Goal: Check status: Check status

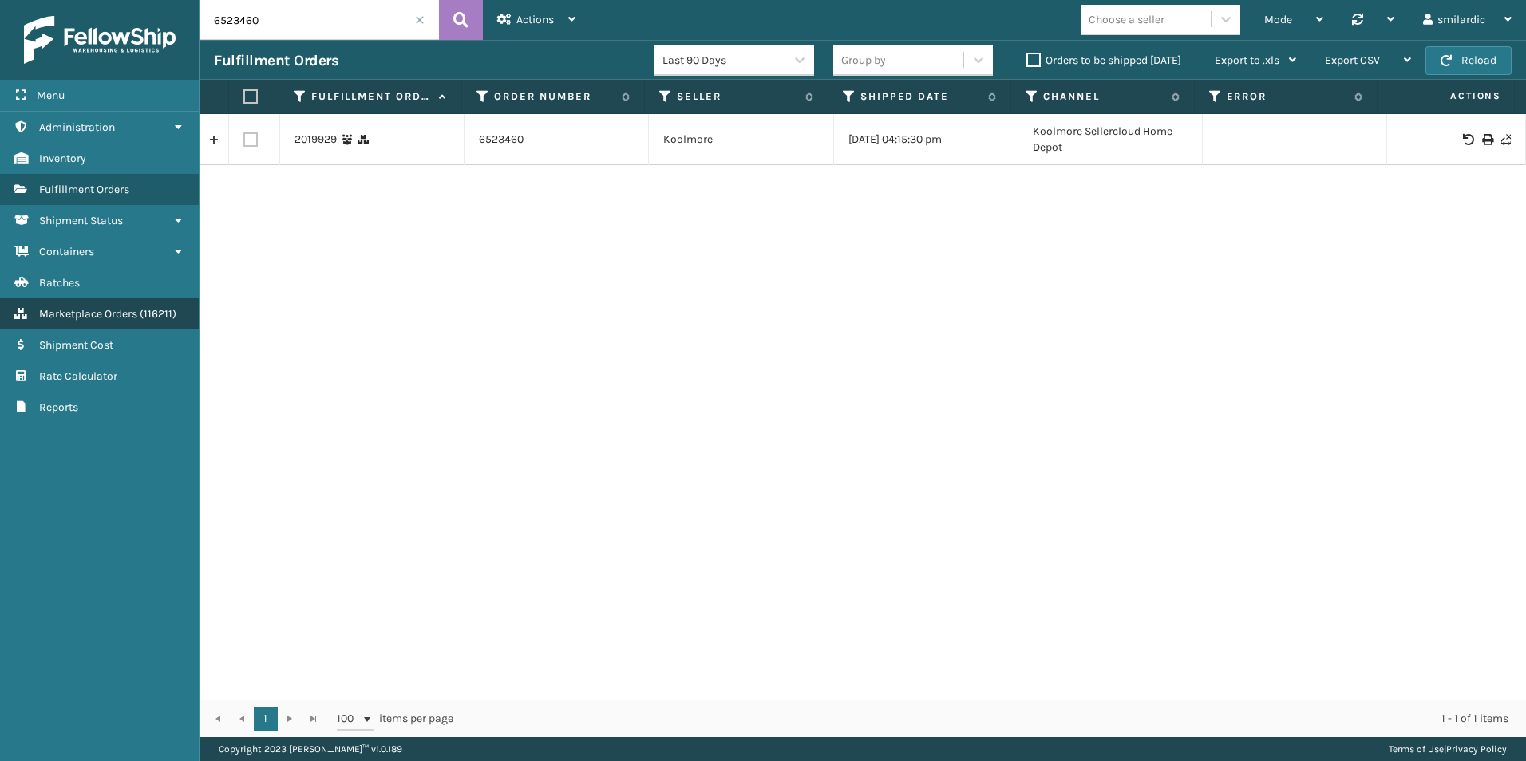
click at [140, 315] on link "Marketplace Orders ( 116211 )" at bounding box center [99, 313] width 199 height 31
click at [306, 20] on input "6523460" at bounding box center [318, 20] width 239 height 40
paste input "2074829"
type input "2074829"
click at [455, 22] on icon at bounding box center [460, 20] width 15 height 24
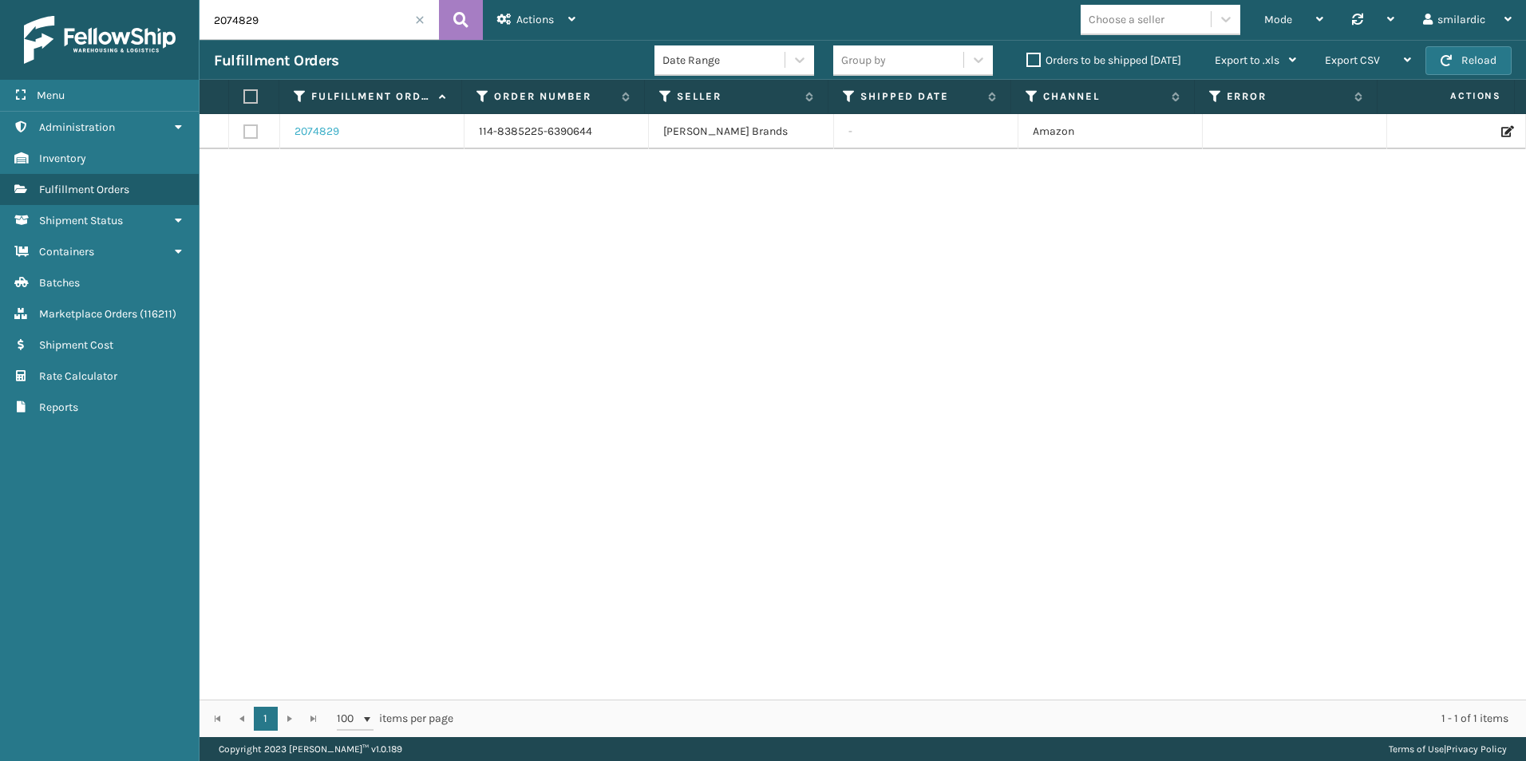
click at [306, 127] on link "2074829" at bounding box center [316, 132] width 45 height 16
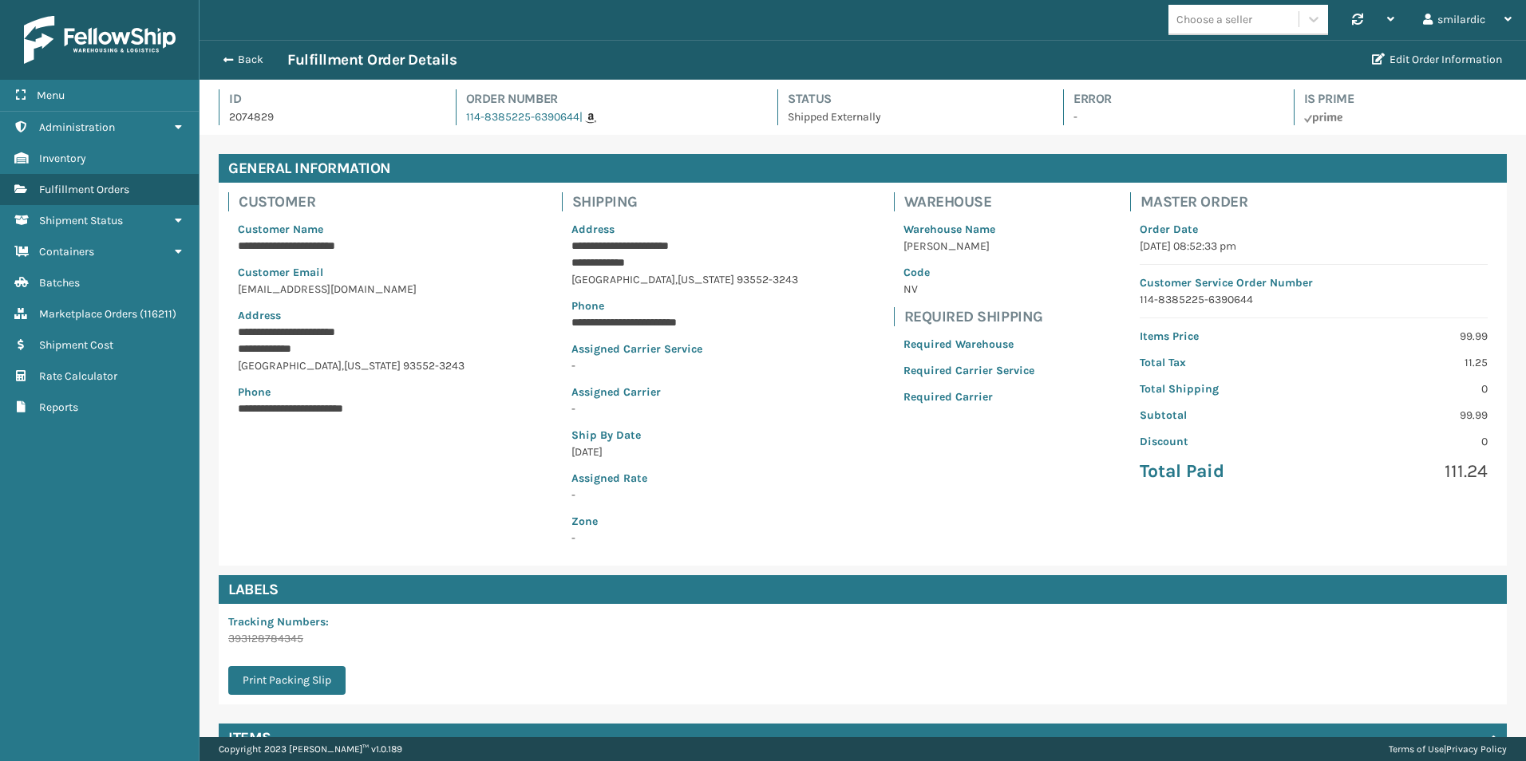
scroll to position [38, 1326]
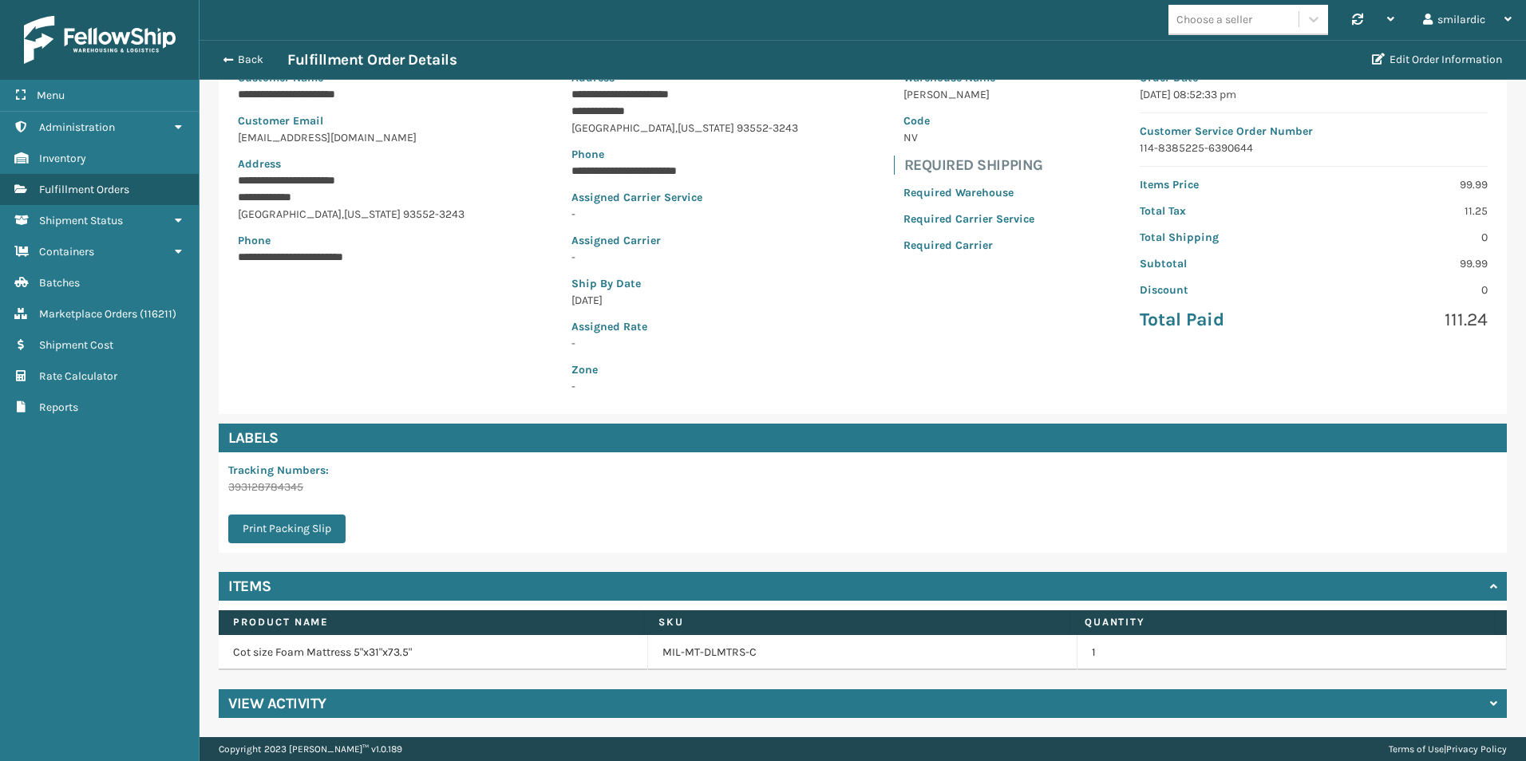
click at [619, 702] on div "View Activity" at bounding box center [863, 703] width 1288 height 29
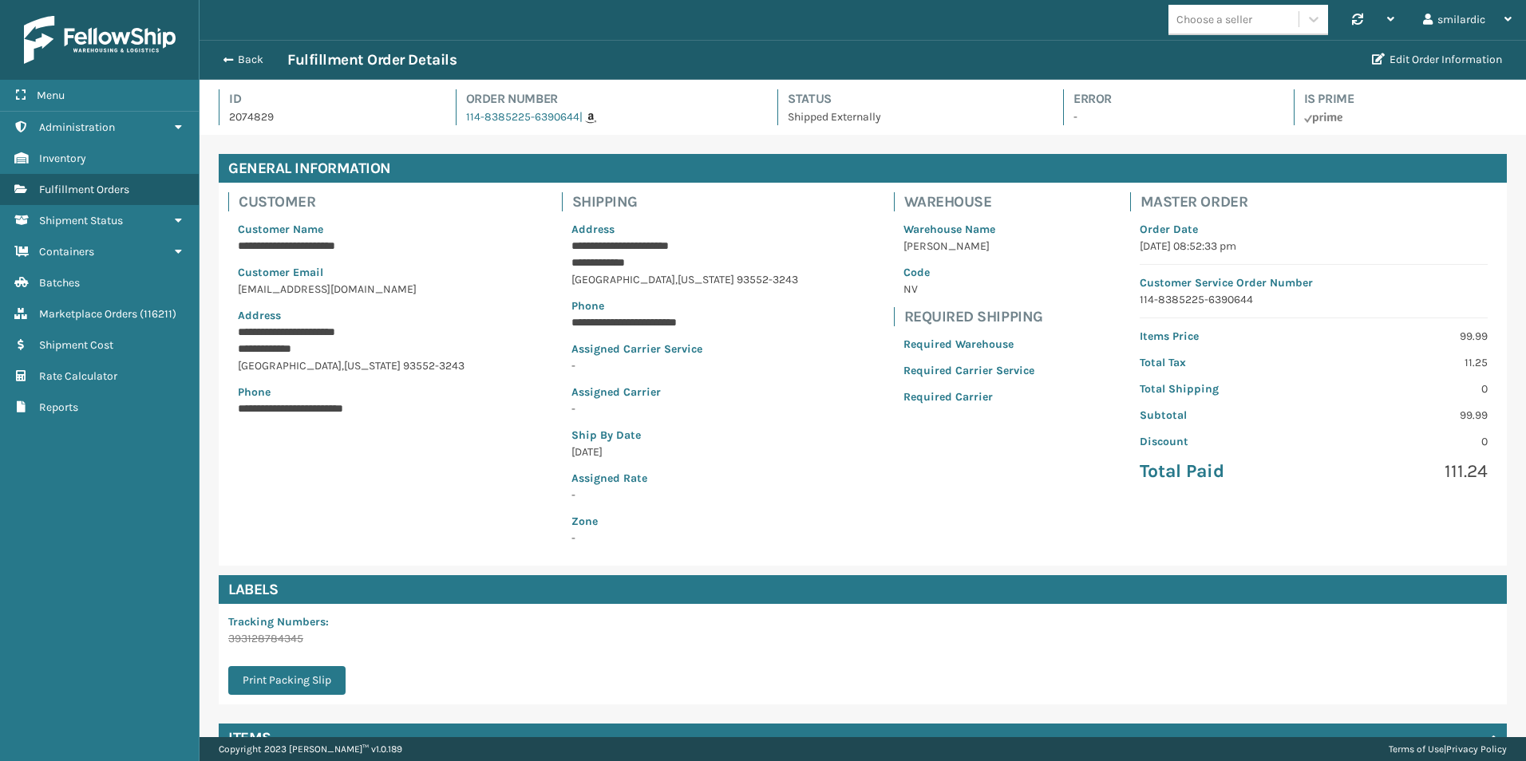
click at [262, 120] on p "2074829" at bounding box center [328, 117] width 198 height 17
drag, startPoint x: 262, startPoint y: 120, endPoint x: 282, endPoint y: 133, distance: 24.4
click at [282, 133] on div "Id 2074829 Order Number 114-8385225-6390644 | Status Shipped Externally Error -…" at bounding box center [863, 111] width 1288 height 45
click at [259, 119] on p "2074829" at bounding box center [328, 117] width 198 height 17
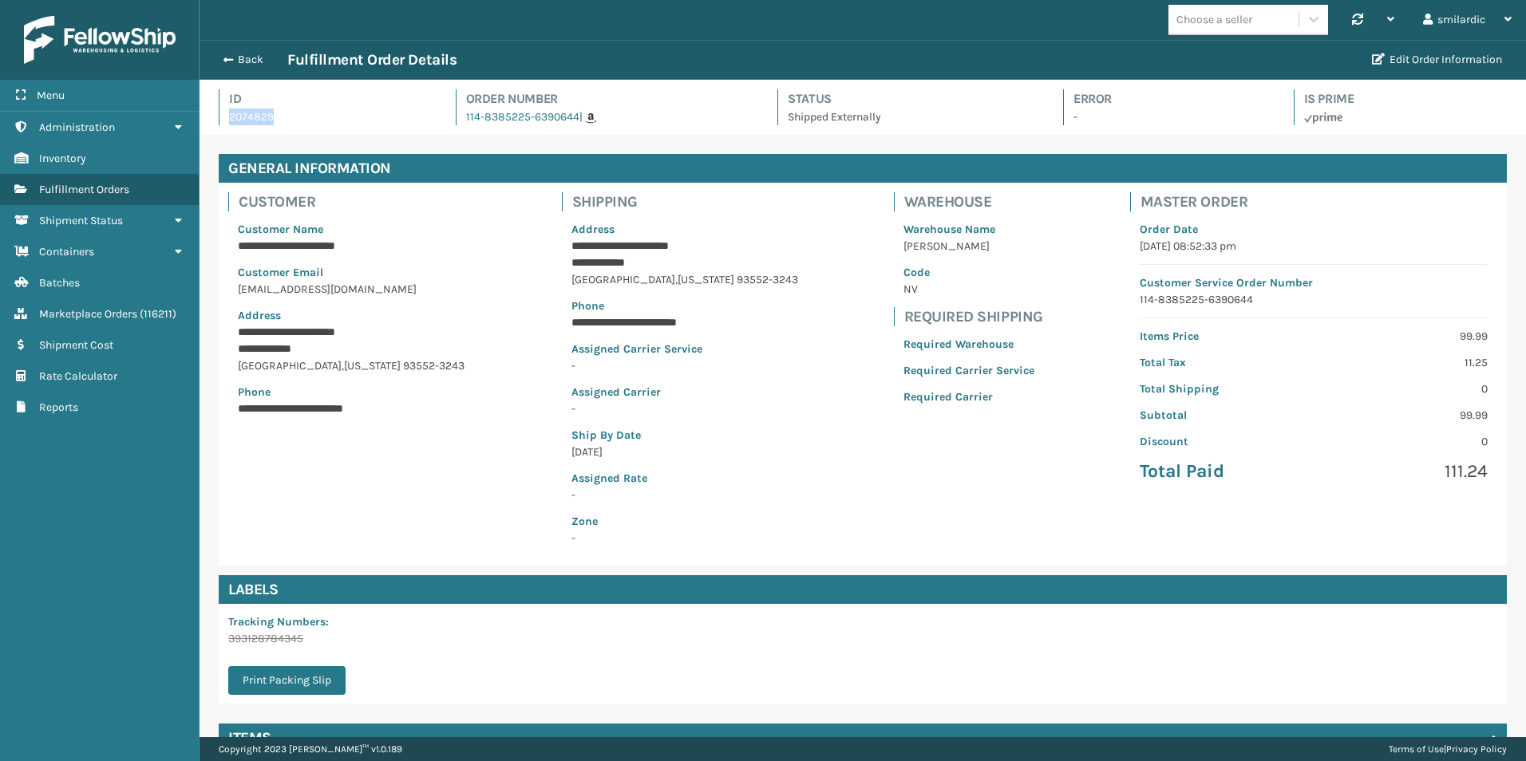
click at [259, 119] on p "2074829" at bounding box center [328, 117] width 198 height 17
drag, startPoint x: 259, startPoint y: 119, endPoint x: 246, endPoint y: 122, distance: 13.2
click at [246, 122] on p "2074829" at bounding box center [328, 117] width 198 height 17
drag, startPoint x: 230, startPoint y: 118, endPoint x: 274, endPoint y: 121, distance: 44.8
click at [274, 121] on p "2074829" at bounding box center [328, 117] width 198 height 17
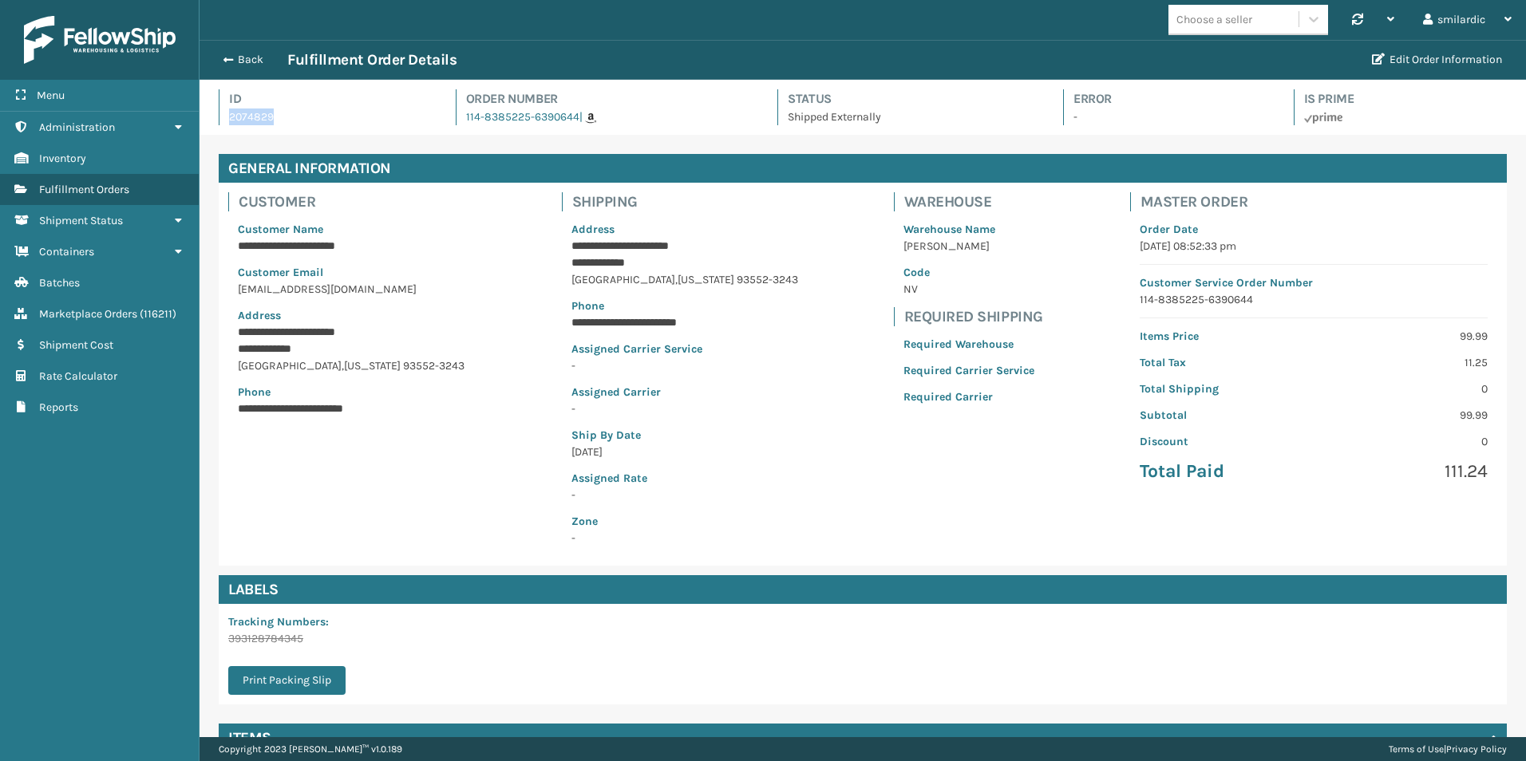
drag, startPoint x: 274, startPoint y: 121, endPoint x: 266, endPoint y: 122, distance: 8.8
click at [266, 122] on p "2074829" at bounding box center [328, 117] width 198 height 17
click at [266, 120] on p "2074829" at bounding box center [328, 117] width 198 height 17
click at [267, 121] on p "2074829" at bounding box center [328, 117] width 198 height 17
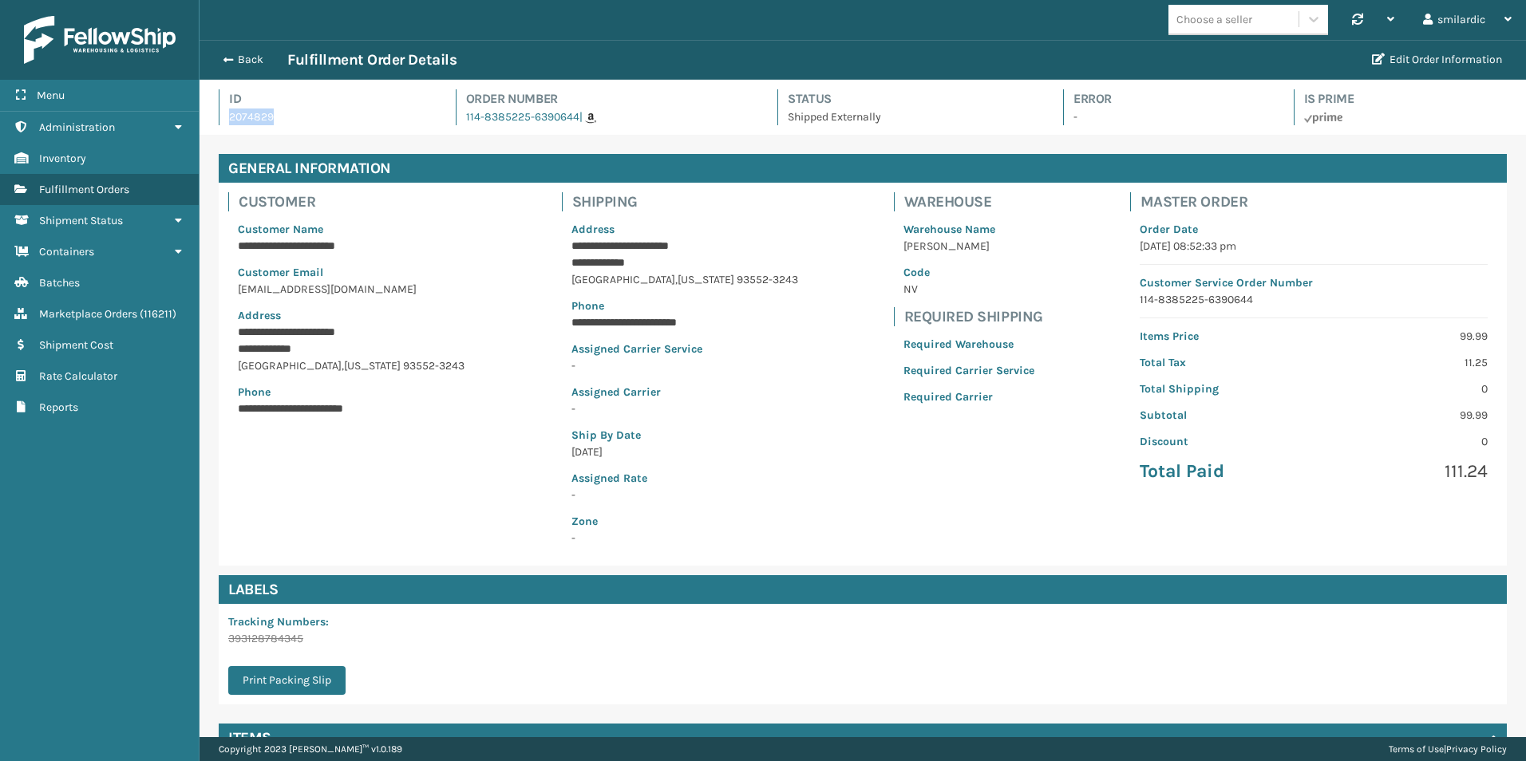
drag, startPoint x: 273, startPoint y: 117, endPoint x: 231, endPoint y: 123, distance: 42.7
click at [231, 123] on p "2074829" at bounding box center [328, 117] width 198 height 17
click at [237, 120] on p "2074829" at bounding box center [328, 117] width 198 height 17
drag, startPoint x: 229, startPoint y: 118, endPoint x: 270, endPoint y: 114, distance: 41.7
click at [270, 114] on p "2074829" at bounding box center [328, 117] width 198 height 17
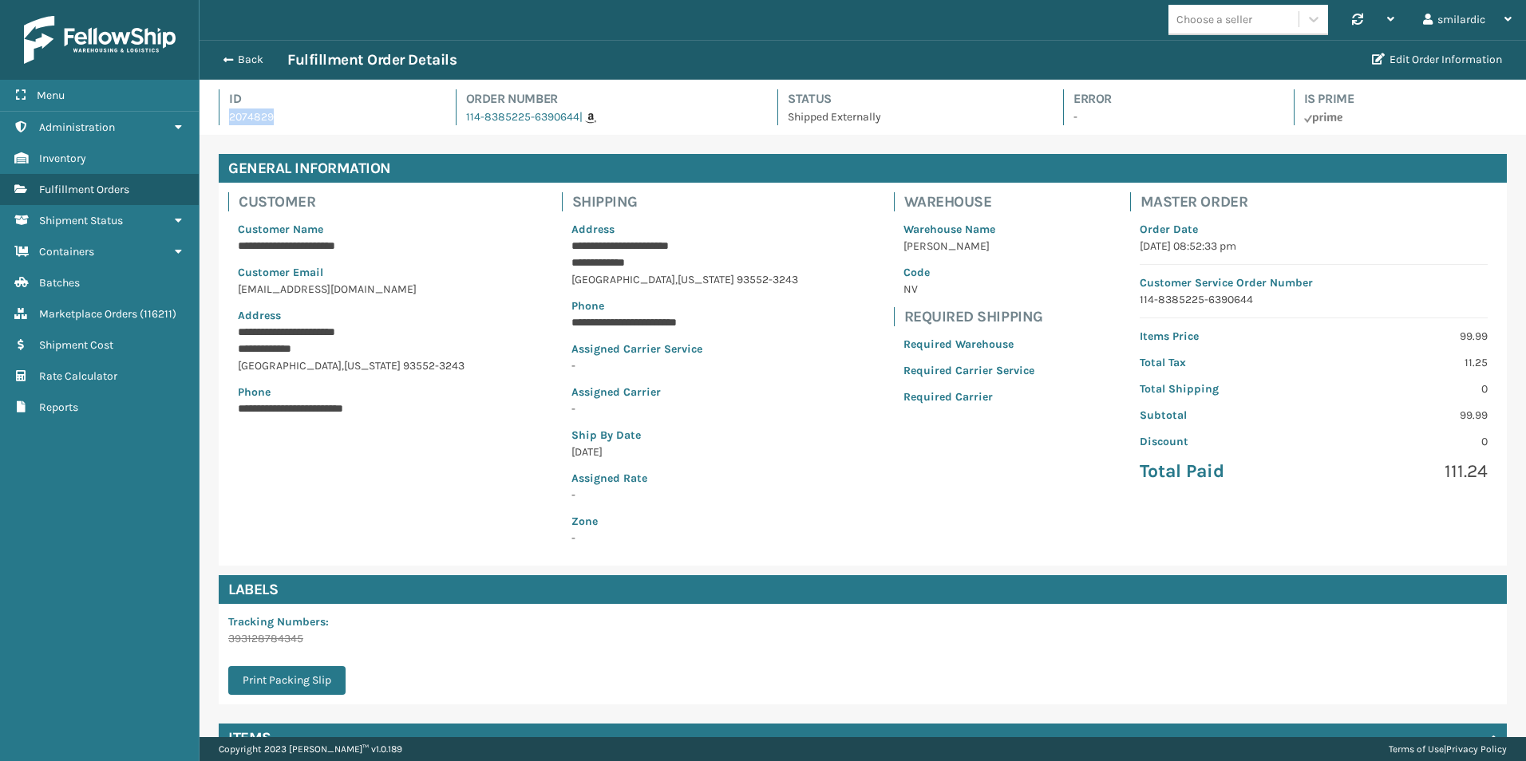
click at [270, 114] on p "2074829" at bounding box center [328, 117] width 198 height 17
drag, startPoint x: 272, startPoint y: 116, endPoint x: 231, endPoint y: 122, distance: 42.0
click at [231, 122] on p "2074829" at bounding box center [328, 117] width 198 height 17
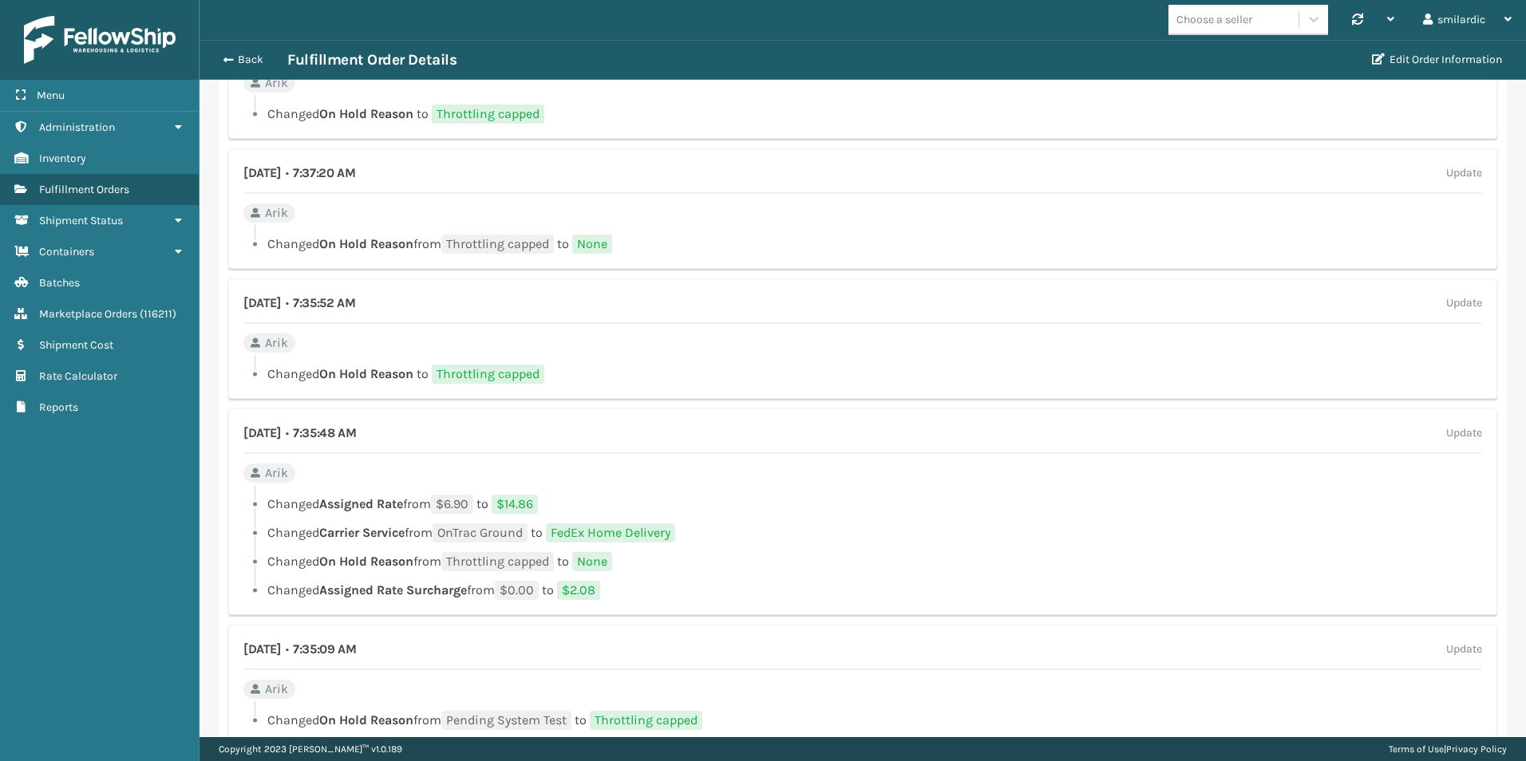
scroll to position [1117, 0]
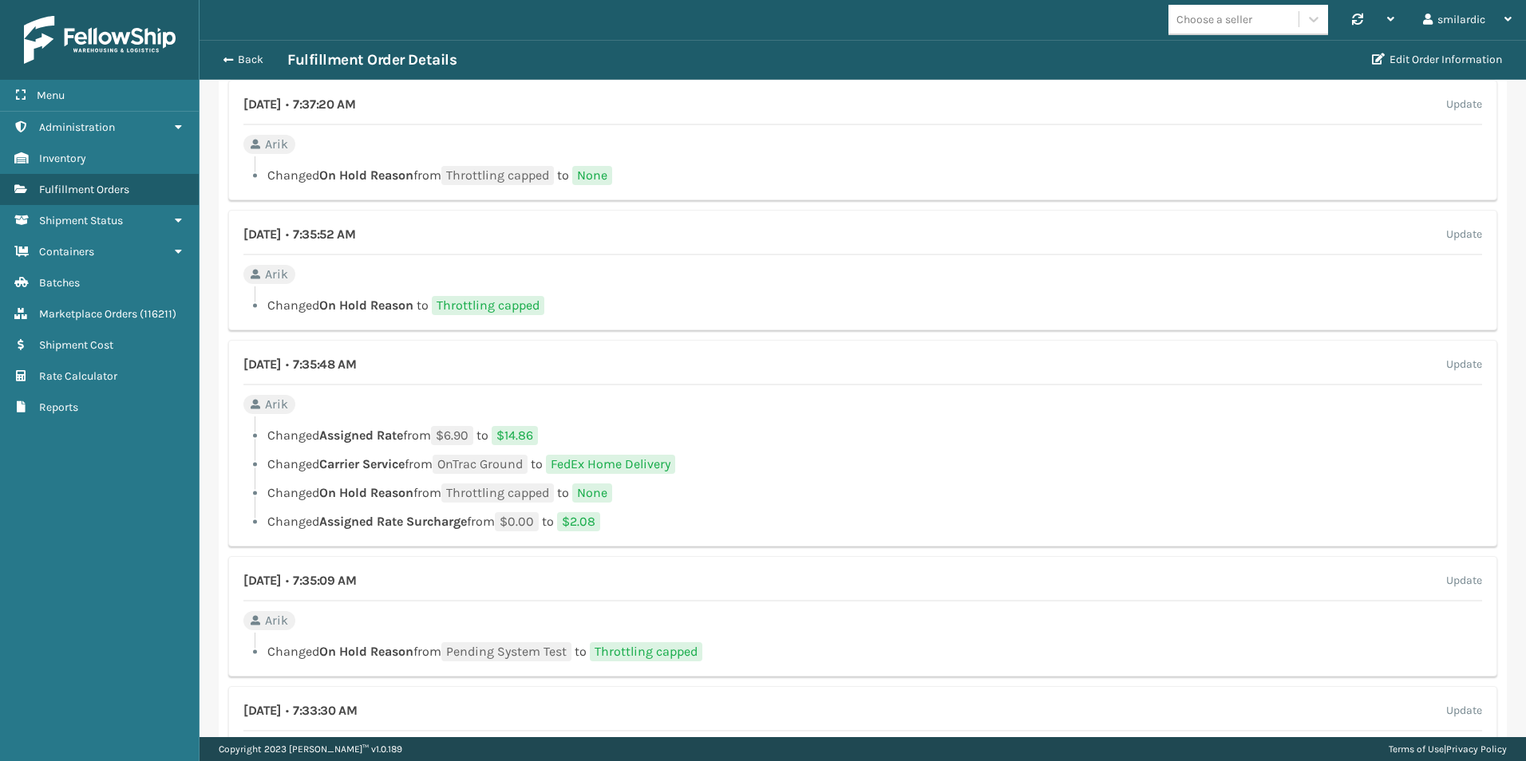
drag, startPoint x: 780, startPoint y: 465, endPoint x: 784, endPoint y: 516, distance: 51.3
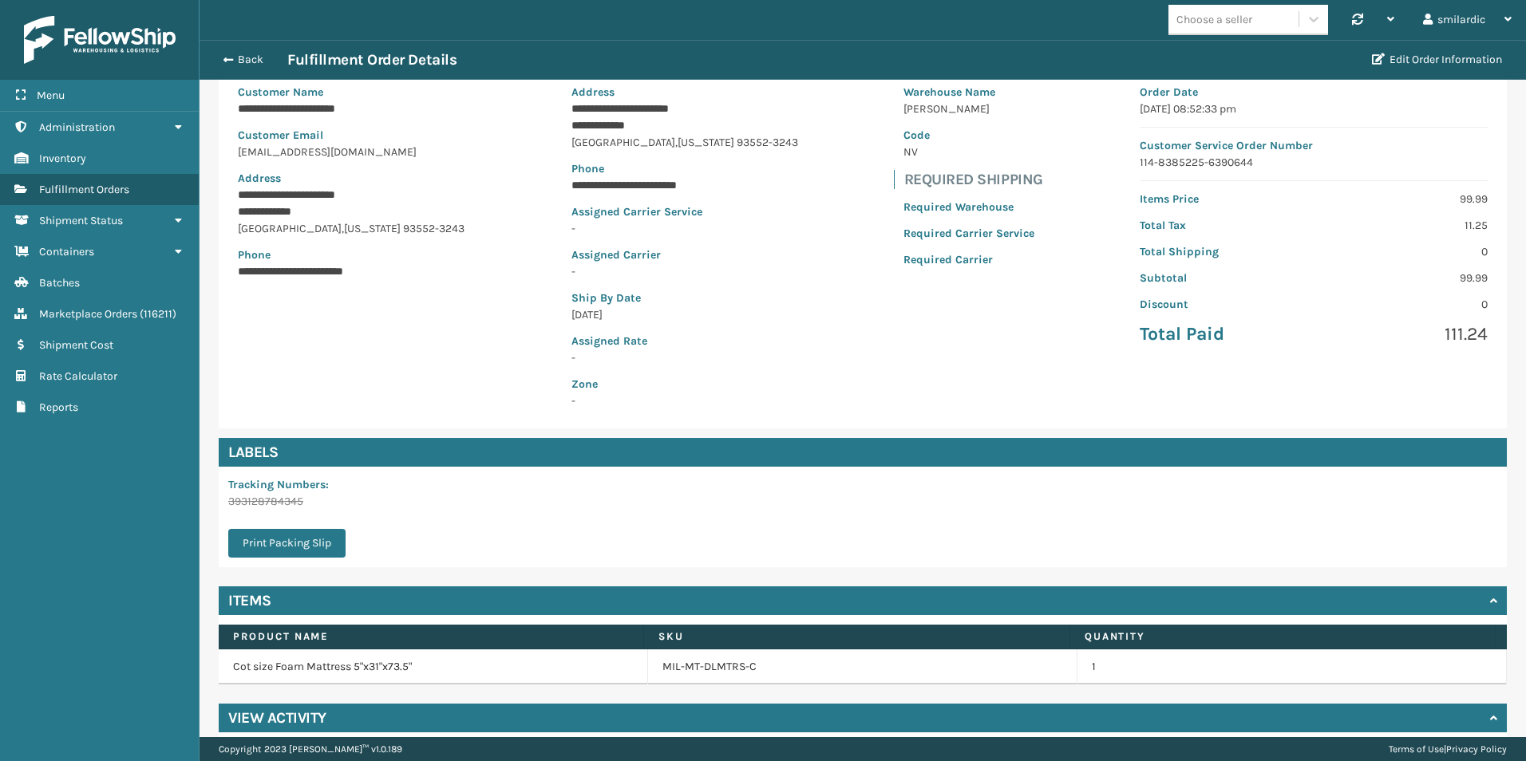
scroll to position [0, 0]
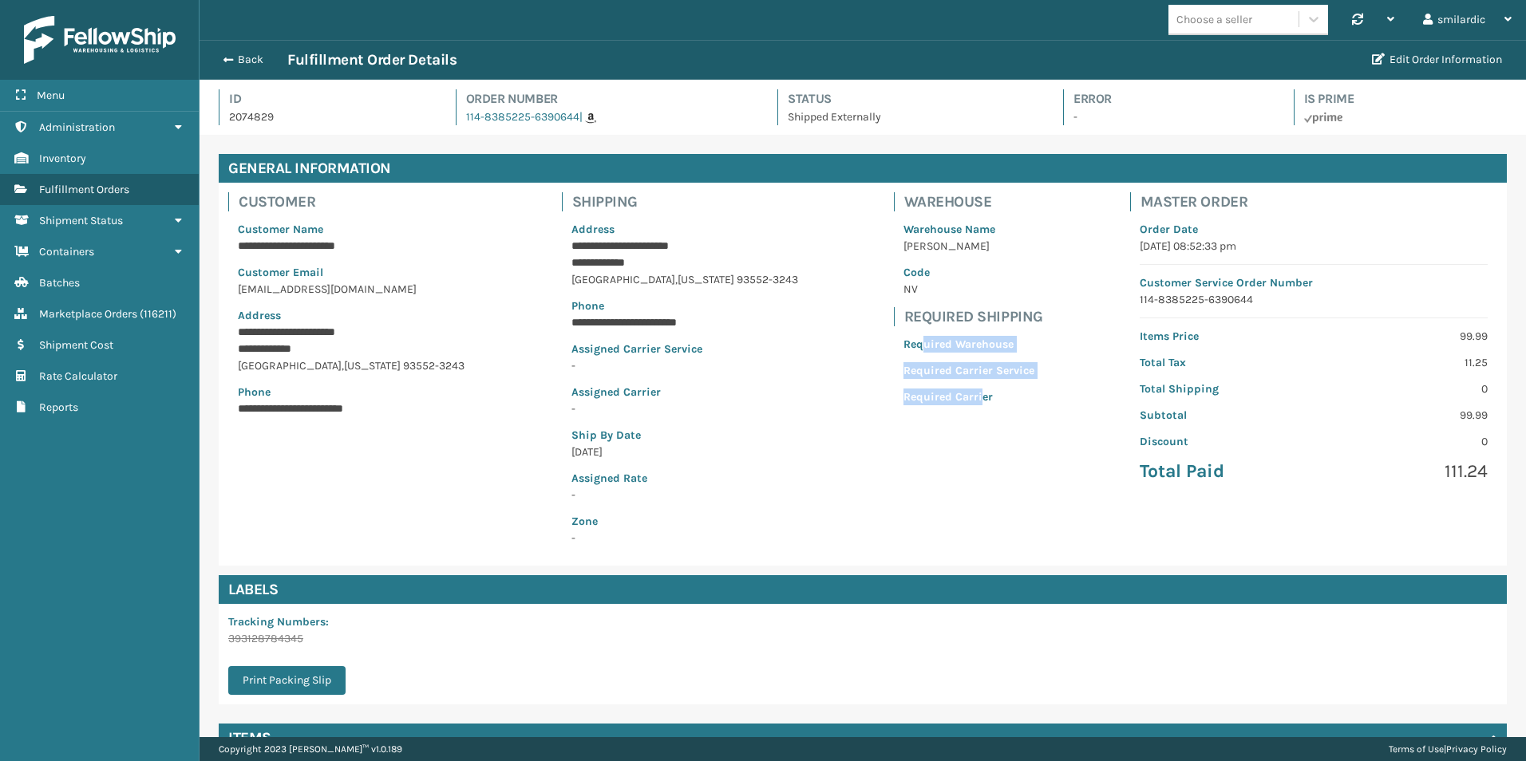
drag, startPoint x: 958, startPoint y: 402, endPoint x: 902, endPoint y: 346, distance: 79.0
click at [902, 346] on div "Required Warehouse Required Carrier Service Required Carrier" at bounding box center [969, 370] width 150 height 89
drag, startPoint x: 902, startPoint y: 346, endPoint x: 894, endPoint y: 343, distance: 8.3
click at [903, 342] on p "Required Warehouse" at bounding box center [968, 344] width 131 height 17
drag, startPoint x: 889, startPoint y: 346, endPoint x: 961, endPoint y: 405, distance: 93.6
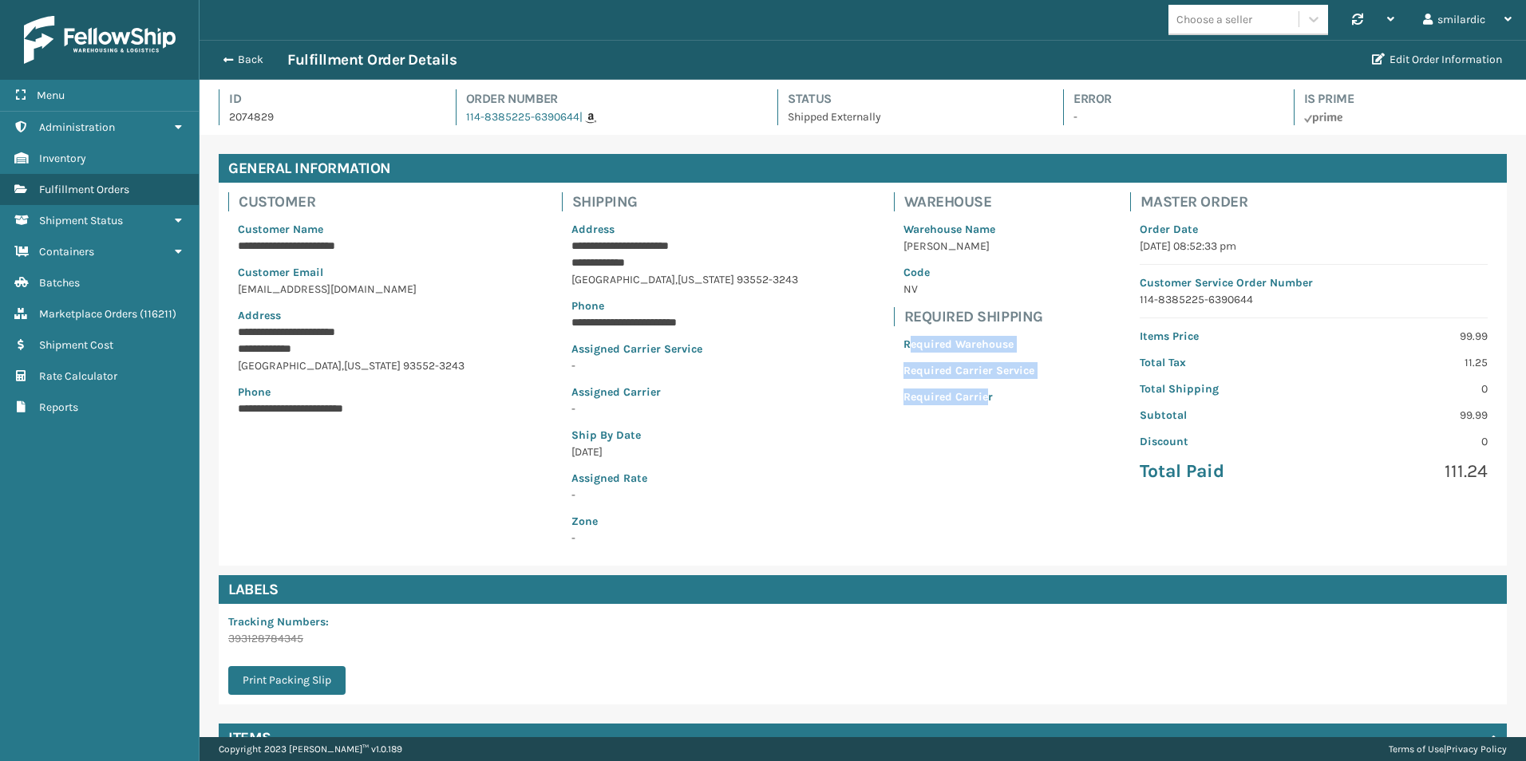
click at [961, 405] on div "Required Warehouse Required Carrier Service Required Carrier" at bounding box center [969, 370] width 150 height 89
drag, startPoint x: 961, startPoint y: 405, endPoint x: 949, endPoint y: 404, distance: 12.8
click at [949, 404] on p "Required Carrier" at bounding box center [968, 397] width 131 height 17
click at [958, 397] on p "Required Carrier" at bounding box center [968, 397] width 131 height 17
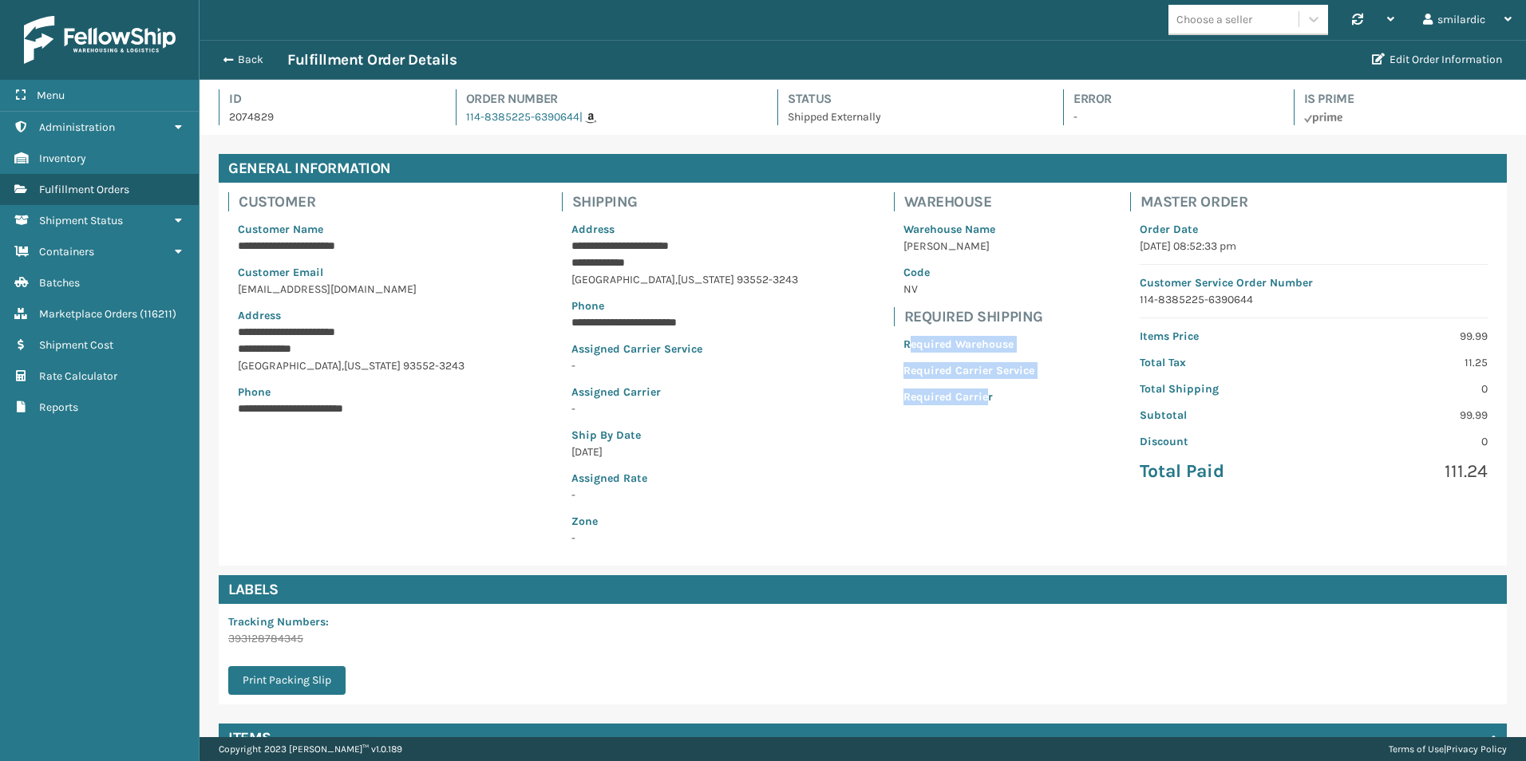
drag, startPoint x: 960, startPoint y: 399, endPoint x: 886, endPoint y: 346, distance: 90.3
click at [894, 346] on div "Required Warehouse Required Carrier Service Required Carrier" at bounding box center [969, 370] width 150 height 89
drag, startPoint x: 886, startPoint y: 346, endPoint x: 982, endPoint y: 376, distance: 100.2
click at [982, 376] on p "Required Carrier Service" at bounding box center [968, 370] width 131 height 17
drag, startPoint x: 756, startPoint y: 282, endPoint x: 593, endPoint y: 275, distance: 163.7
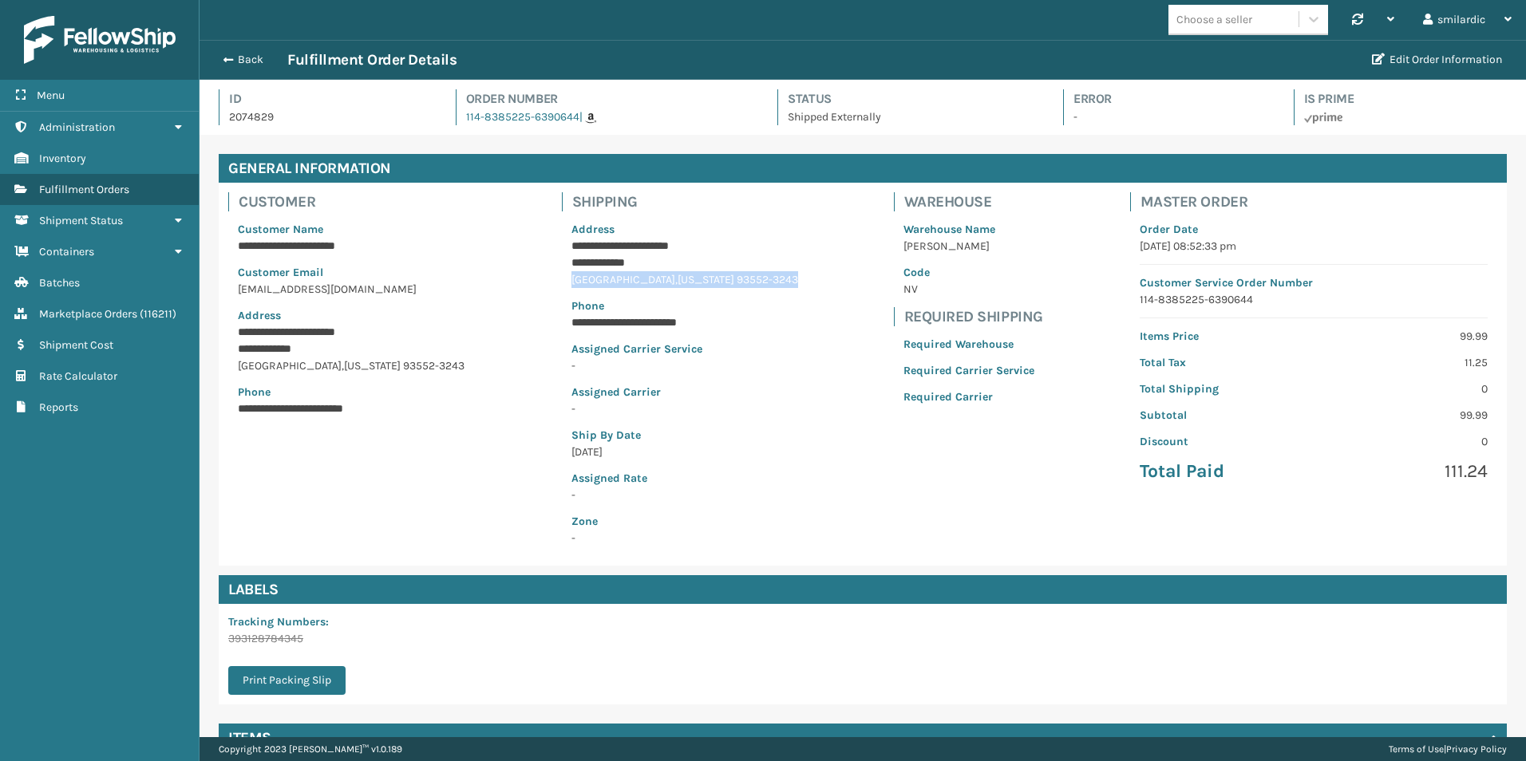
click at [593, 275] on div "[GEOGRAPHIC_DATA] , [US_STATE] 93552-3243" at bounding box center [684, 279] width 227 height 17
drag, startPoint x: 593, startPoint y: 275, endPoint x: 582, endPoint y: 274, distance: 11.3
click at [582, 274] on div "**********" at bounding box center [685, 383] width 246 height 345
drag, startPoint x: 590, startPoint y: 263, endPoint x: 722, endPoint y: 262, distance: 131.7
click at [722, 262] on p "**********" at bounding box center [657, 263] width 172 height 17
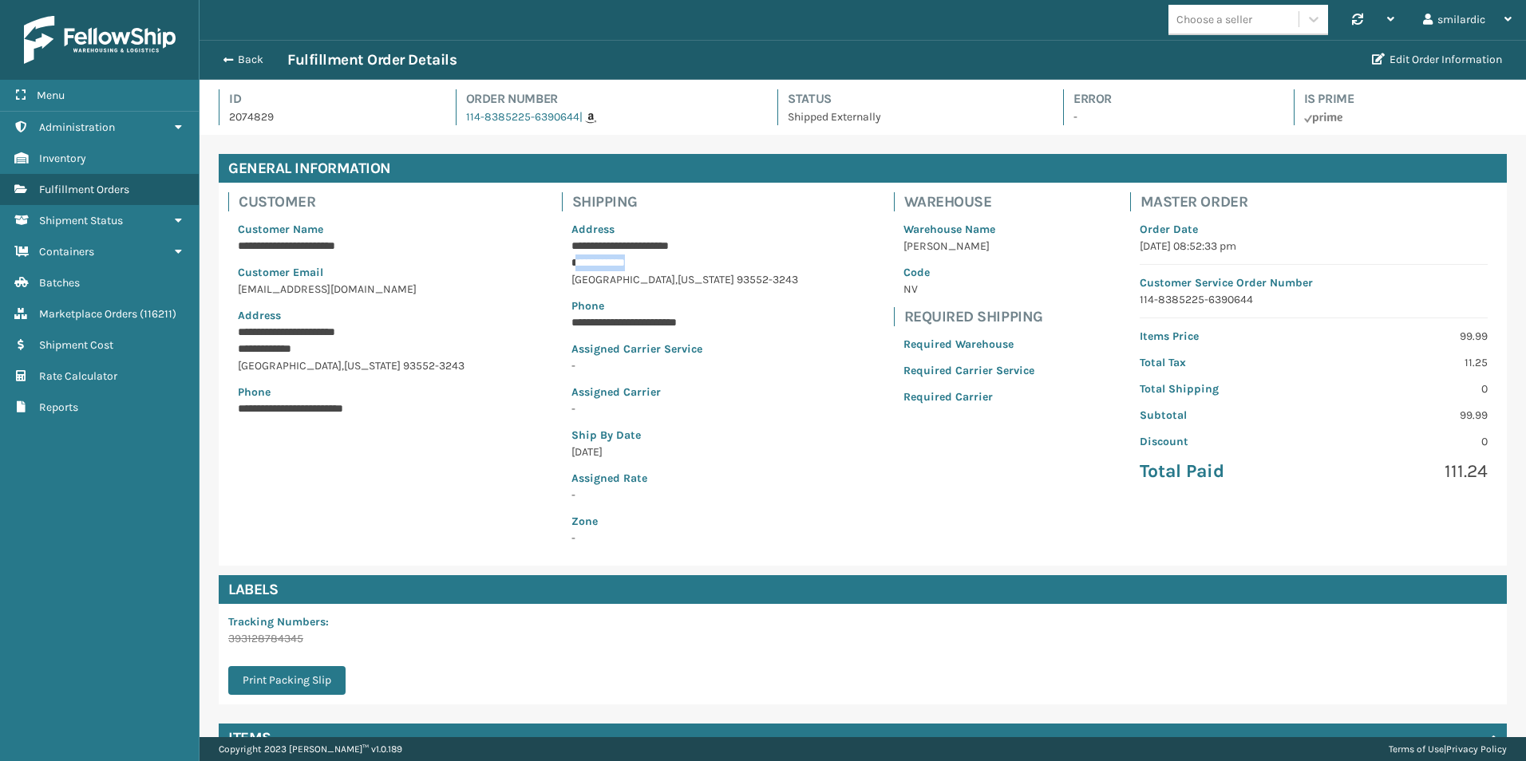
drag, startPoint x: 722, startPoint y: 262, endPoint x: 646, endPoint y: 261, distance: 76.6
click at [646, 261] on p "**********" at bounding box center [657, 263] width 172 height 17
drag, startPoint x: 586, startPoint y: 247, endPoint x: 725, endPoint y: 245, distance: 138.1
click at [725, 245] on p "**********" at bounding box center [657, 246] width 172 height 17
click at [593, 262] on p "**********" at bounding box center [657, 263] width 172 height 17
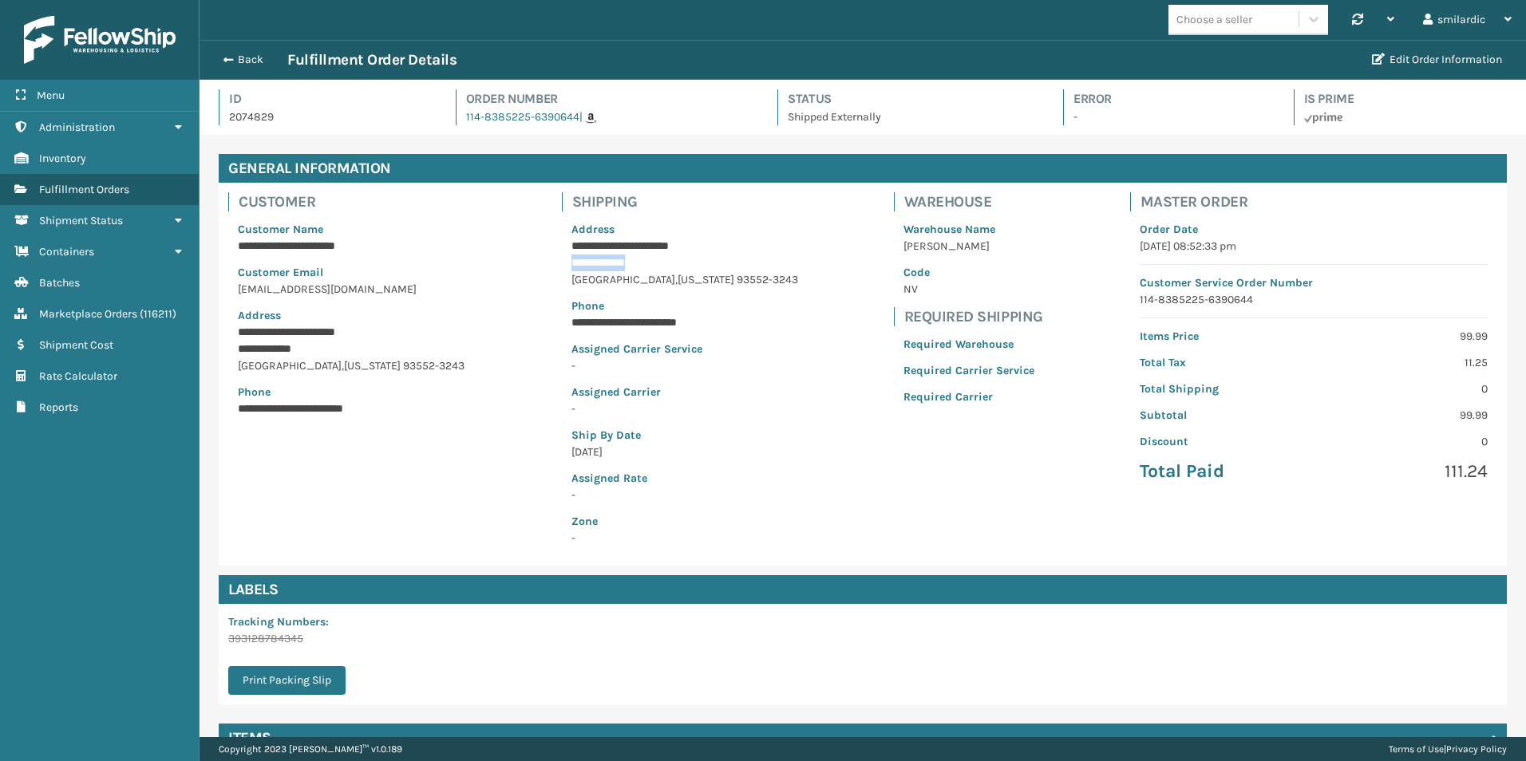
drag, startPoint x: 593, startPoint y: 262, endPoint x: 693, endPoint y: 262, distance: 99.7
click at [693, 262] on p "**********" at bounding box center [657, 263] width 172 height 17
drag, startPoint x: 693, startPoint y: 262, endPoint x: 625, endPoint y: 276, distance: 69.3
click at [625, 276] on span "[GEOGRAPHIC_DATA]" at bounding box center [623, 280] width 104 height 14
drag, startPoint x: 625, startPoint y: 276, endPoint x: 745, endPoint y: 283, distance: 120.7
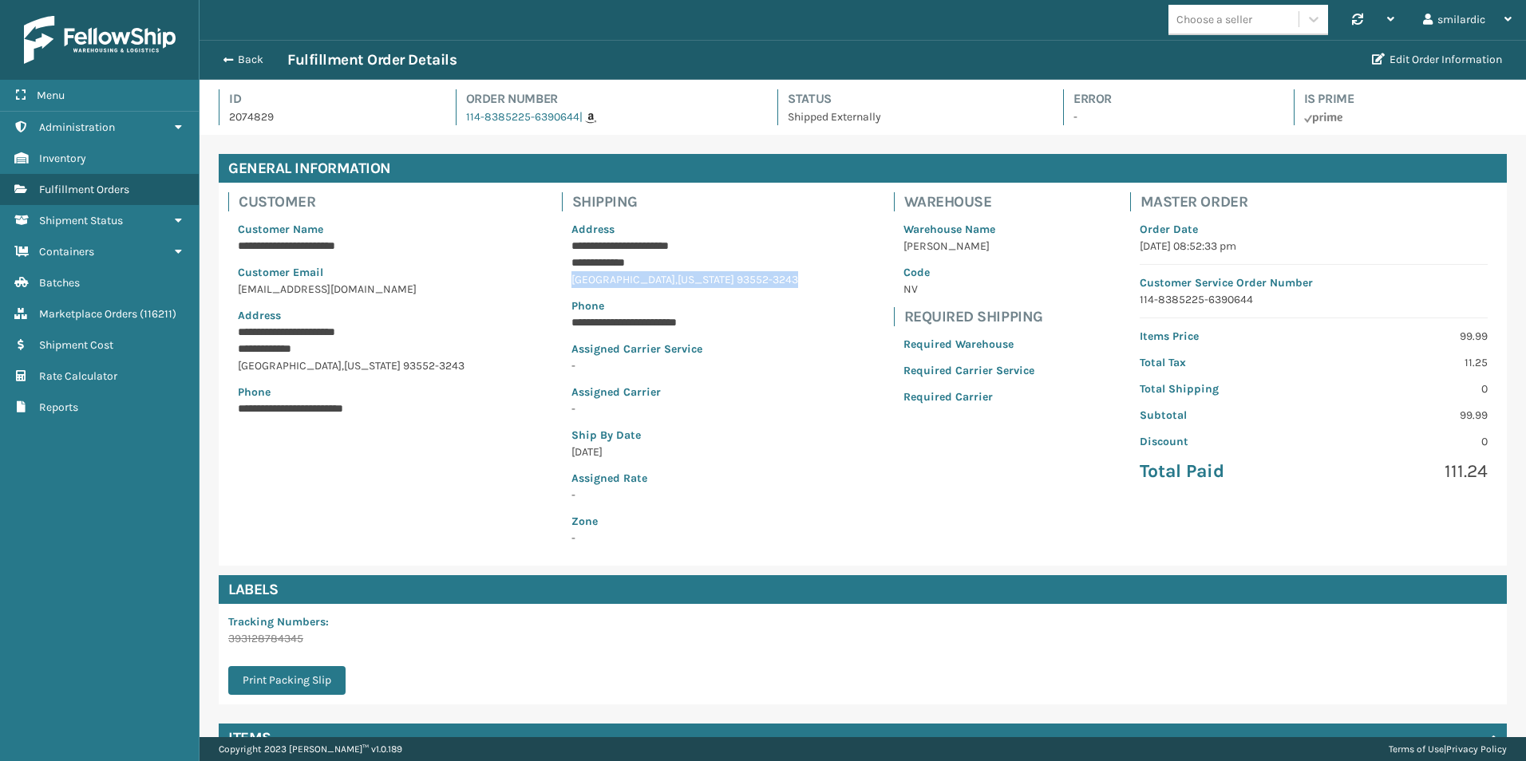
click at [745, 283] on div "[GEOGRAPHIC_DATA] , [US_STATE] 93552-3243" at bounding box center [684, 279] width 227 height 17
drag, startPoint x: 745, startPoint y: 283, endPoint x: 736, endPoint y: 281, distance: 9.1
click at [736, 281] on span "93552-3243" at bounding box center [766, 280] width 61 height 14
drag, startPoint x: 736, startPoint y: 281, endPoint x: 623, endPoint y: 278, distance: 113.3
click at [623, 278] on div "[GEOGRAPHIC_DATA] , [US_STATE] 93552-3243" at bounding box center [684, 279] width 227 height 17
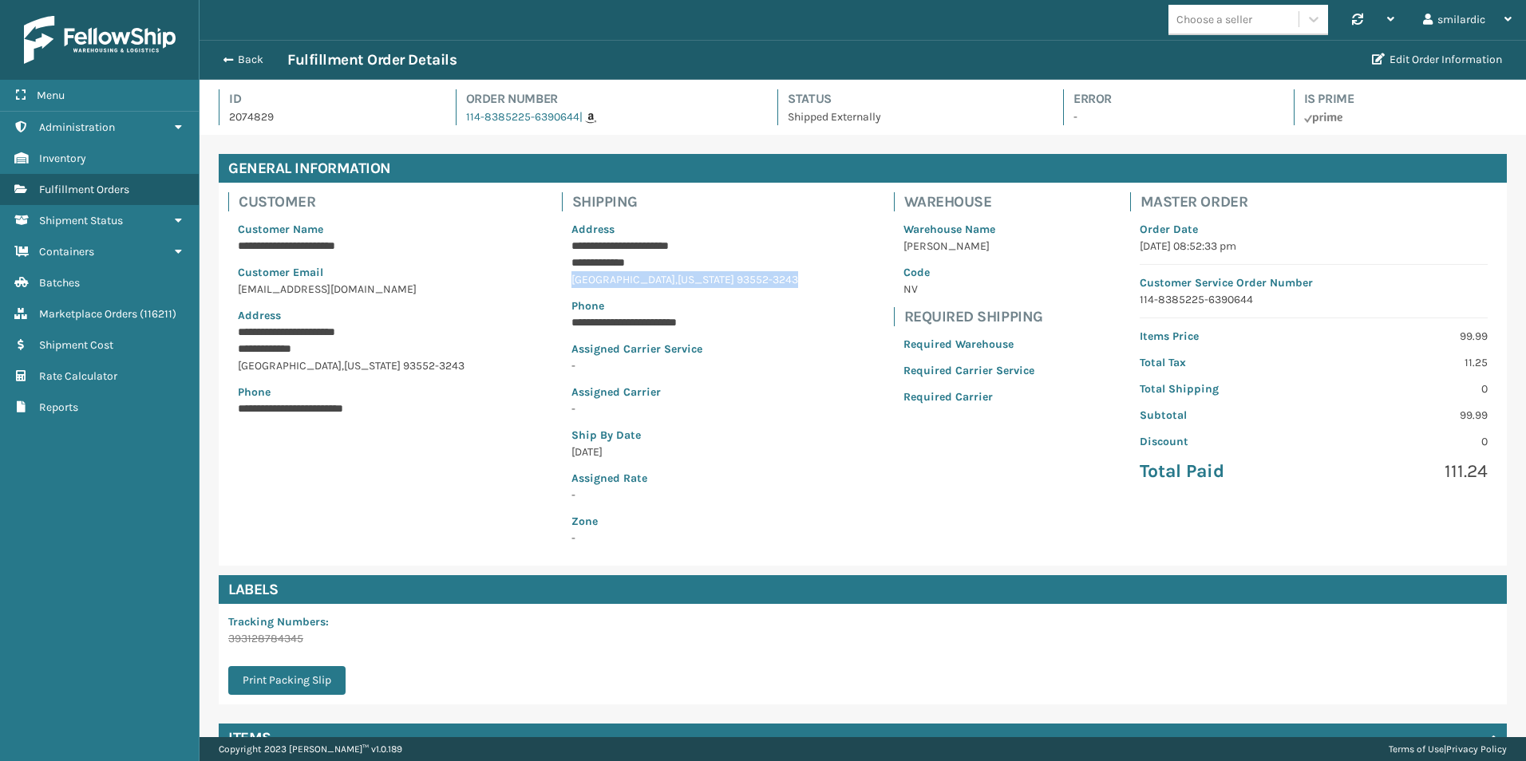
click at [620, 278] on span "[GEOGRAPHIC_DATA]" at bounding box center [623, 280] width 104 height 14
drag, startPoint x: 603, startPoint y: 267, endPoint x: 646, endPoint y: 270, distance: 42.4
click at [646, 270] on p "**********" at bounding box center [657, 263] width 172 height 17
drag, startPoint x: 646, startPoint y: 270, endPoint x: 620, endPoint y: 267, distance: 25.7
click at [620, 267] on p "**********" at bounding box center [657, 263] width 172 height 17
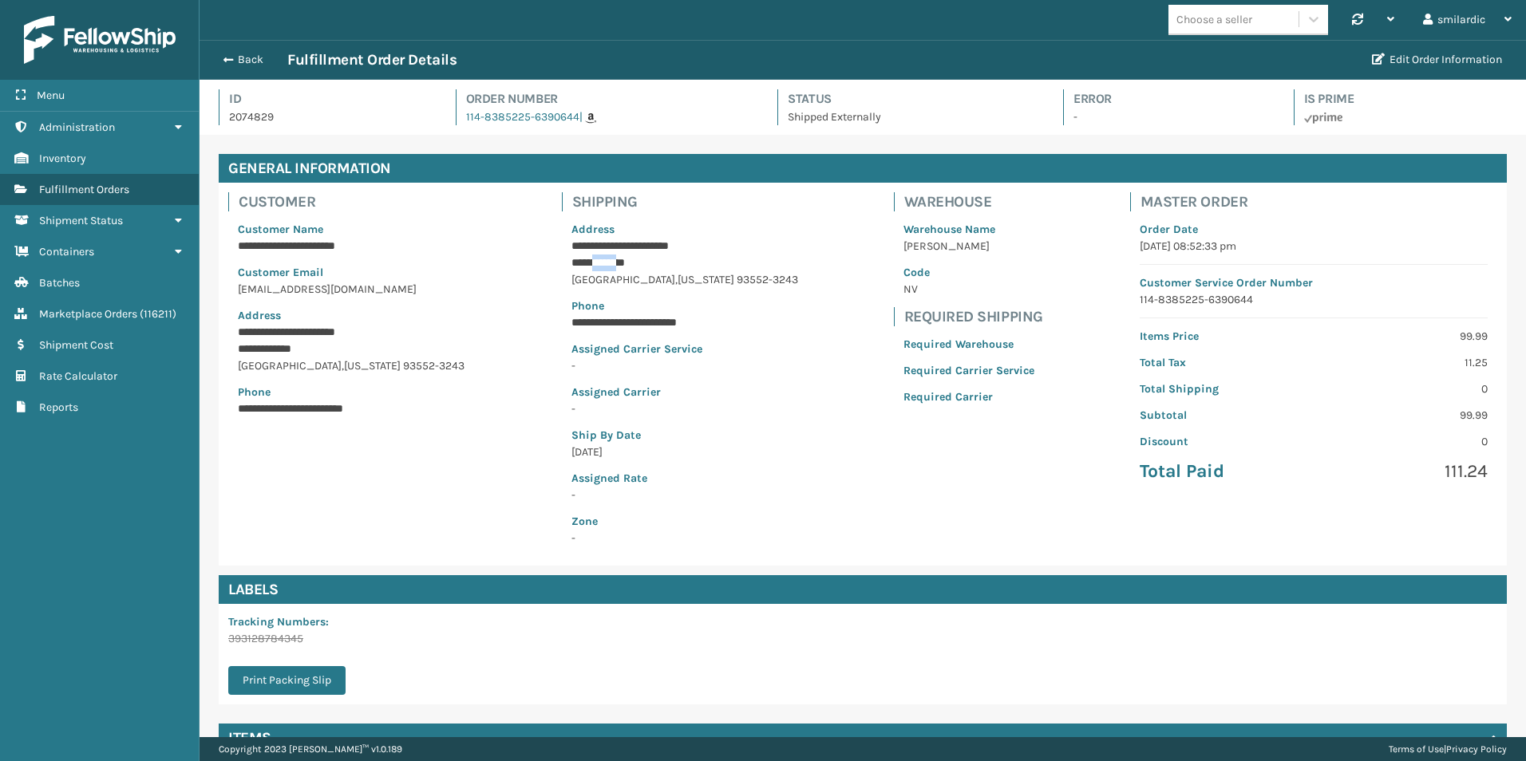
click at [620, 267] on p "**********" at bounding box center [657, 263] width 172 height 17
drag, startPoint x: 620, startPoint y: 267, endPoint x: 769, endPoint y: 295, distance: 152.0
click at [761, 286] on div "**********" at bounding box center [685, 383] width 246 height 345
click at [240, 115] on p "2074829" at bounding box center [328, 117] width 198 height 17
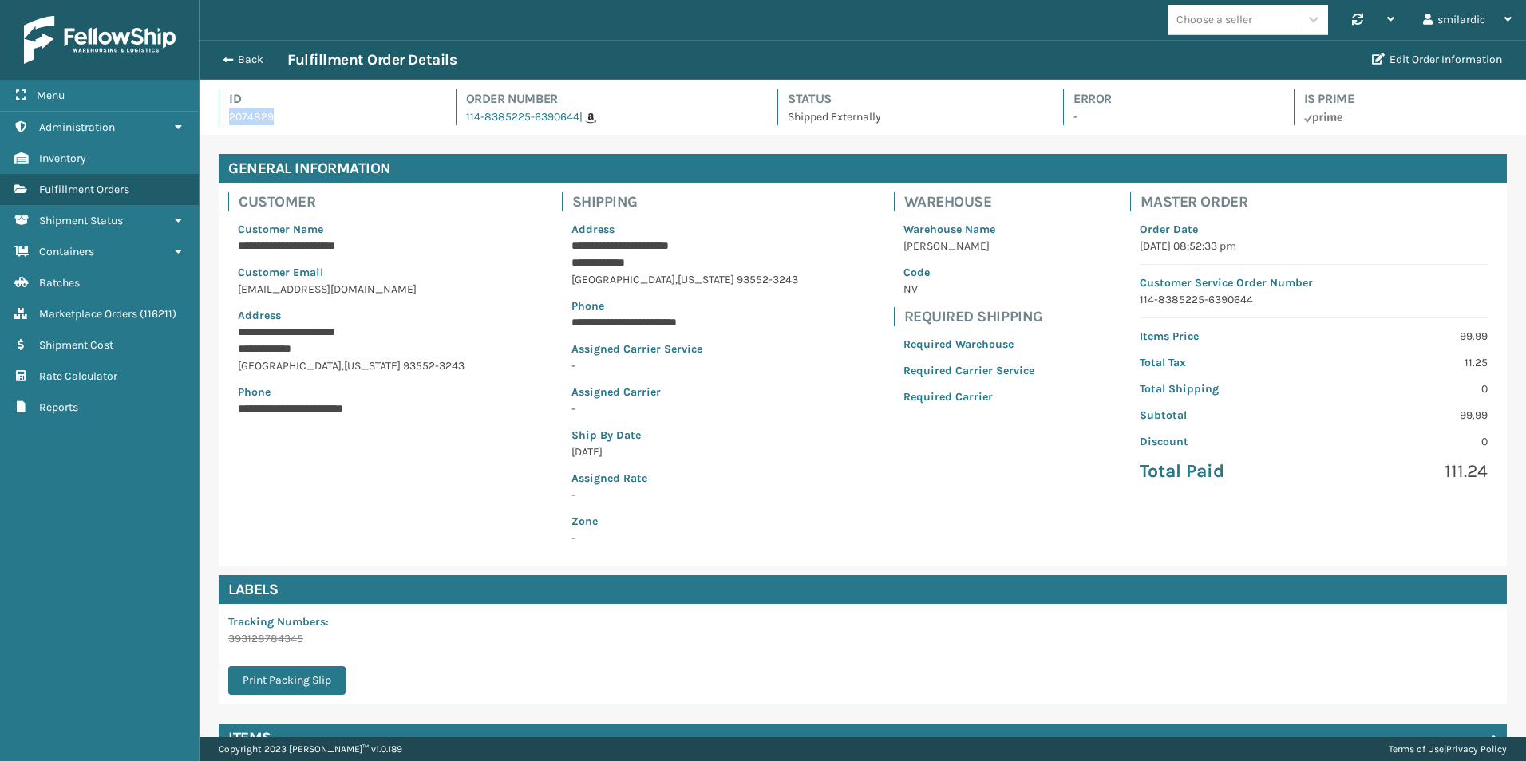
copy p "2074829"
click at [267, 118] on p "2074829" at bounding box center [328, 117] width 198 height 17
click at [528, 114] on link "114-8385225-6390644" at bounding box center [522, 117] width 113 height 14
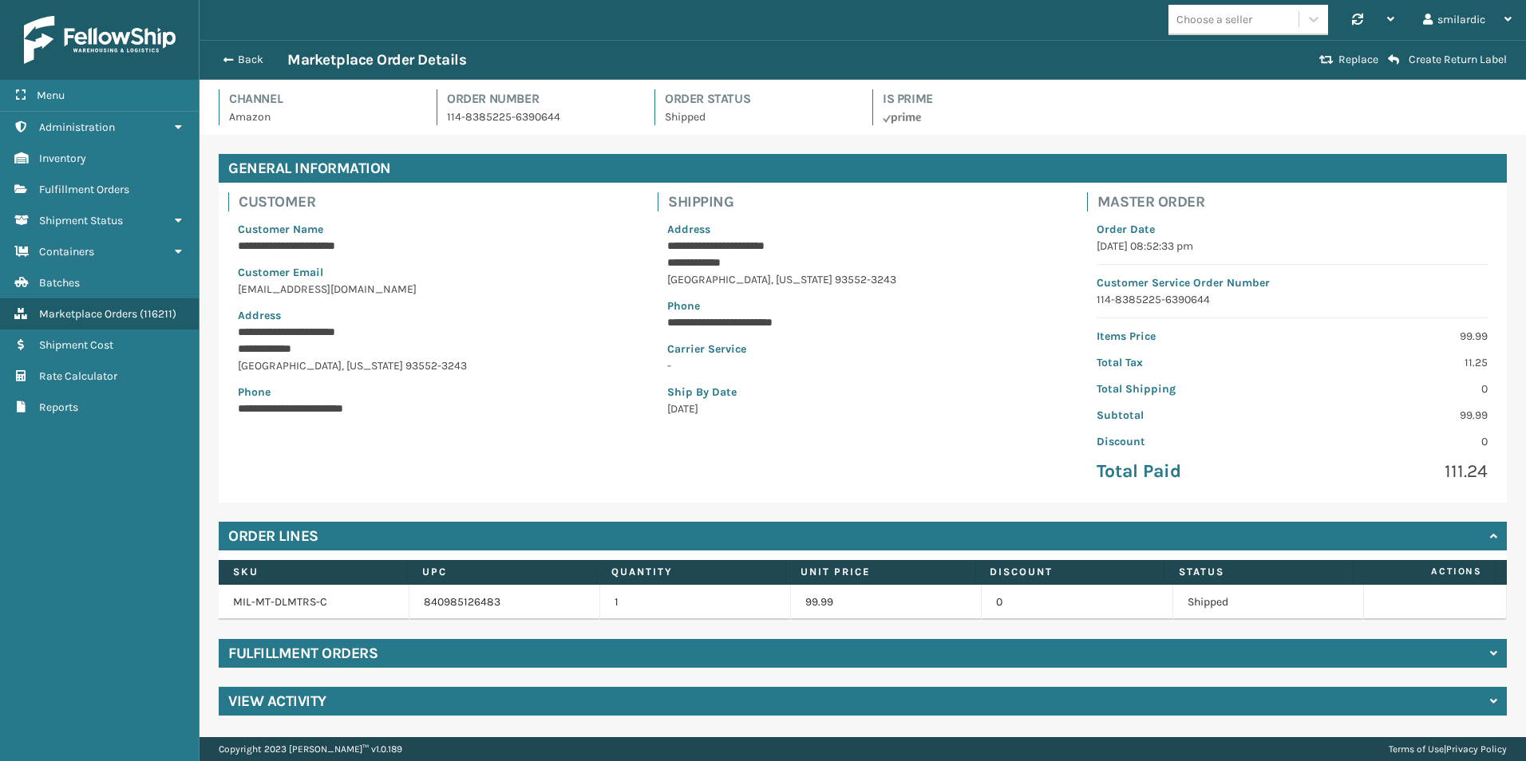
drag, startPoint x: 350, startPoint y: 652, endPoint x: 395, endPoint y: 587, distance: 78.6
click at [351, 652] on h4 "Fulfillment Orders" at bounding box center [302, 653] width 149 height 19
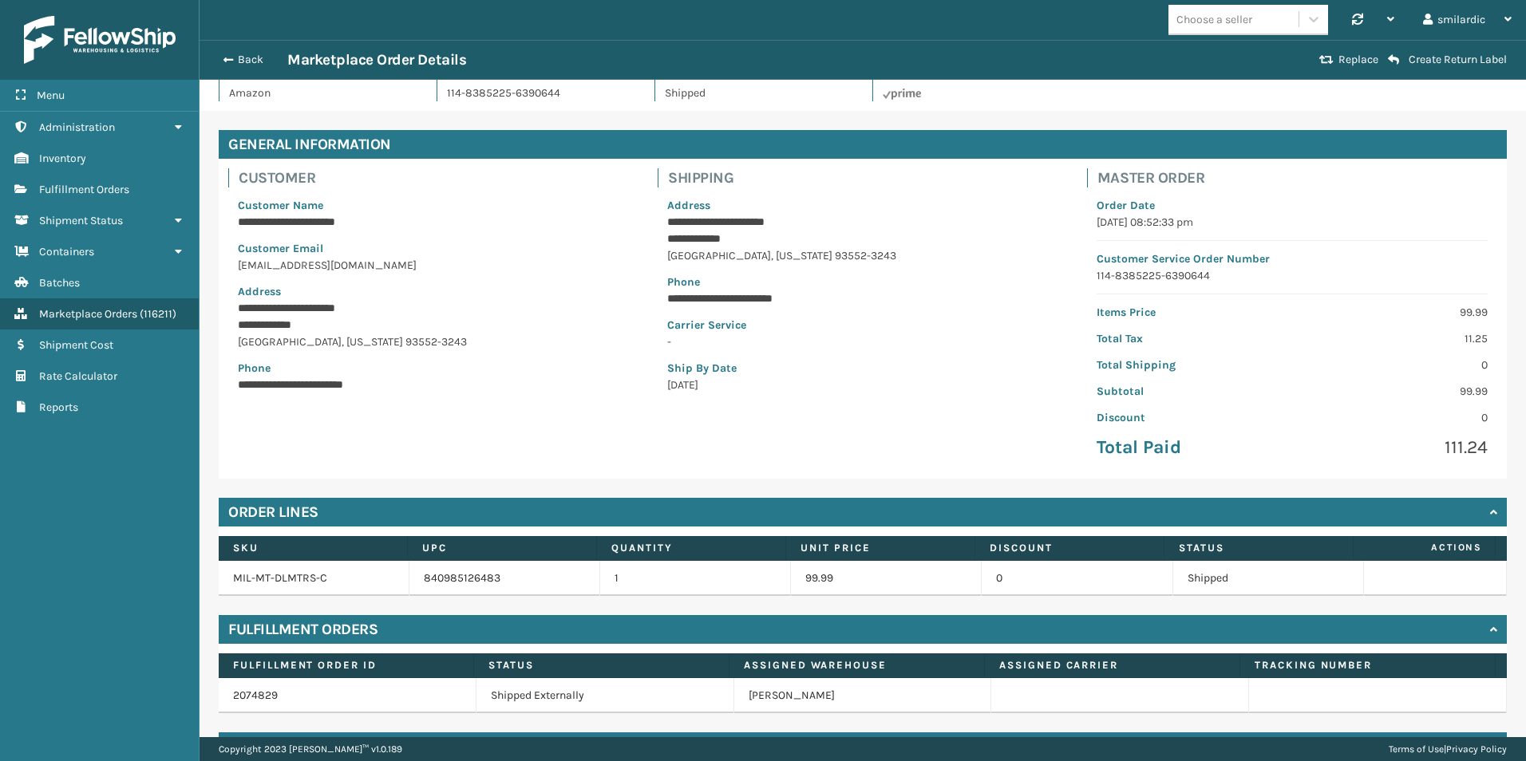
scroll to position [67, 0]
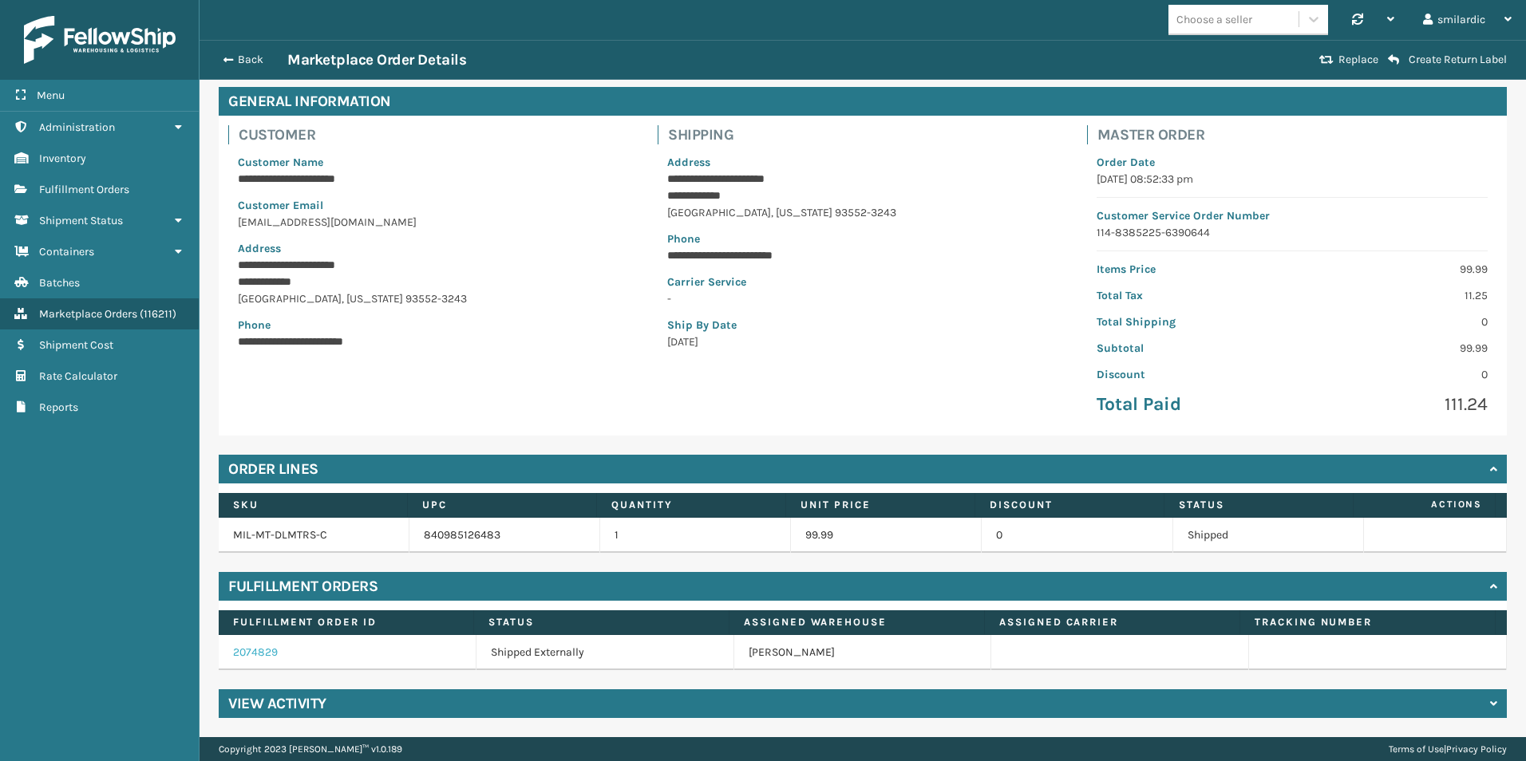
click at [252, 652] on link "2074829" at bounding box center [255, 653] width 45 height 14
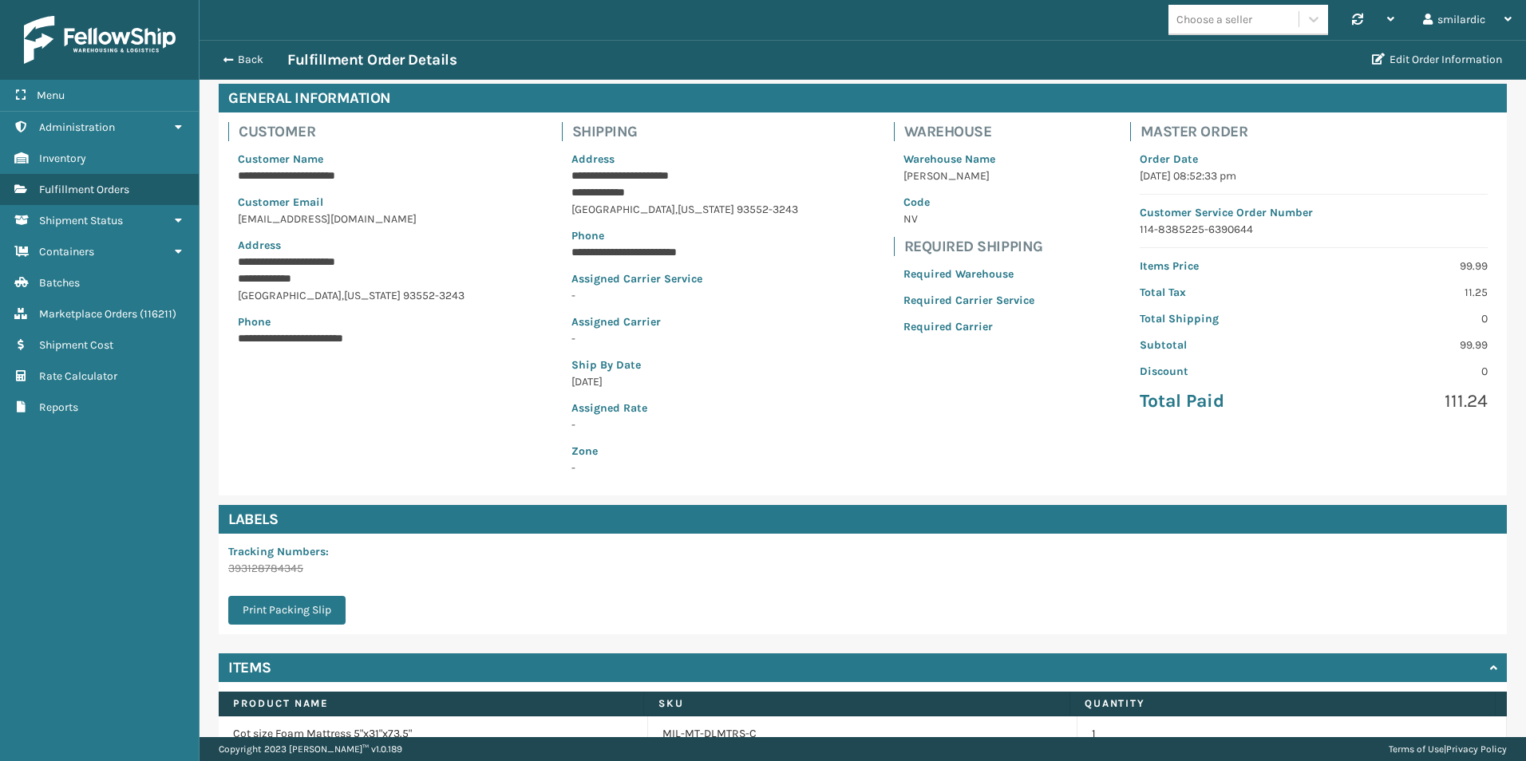
scroll to position [152, 0]
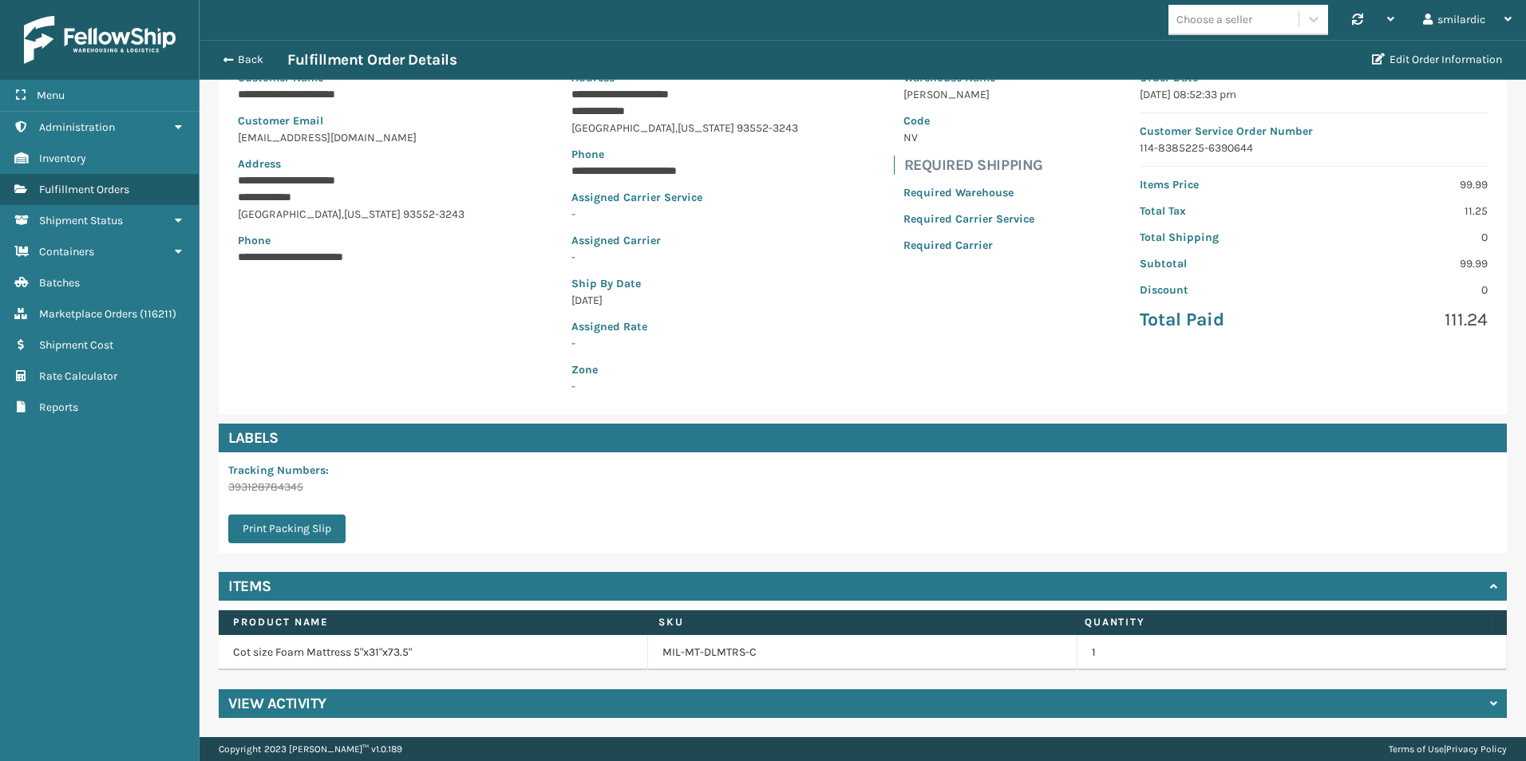
click at [476, 702] on div "View Activity" at bounding box center [863, 703] width 1288 height 29
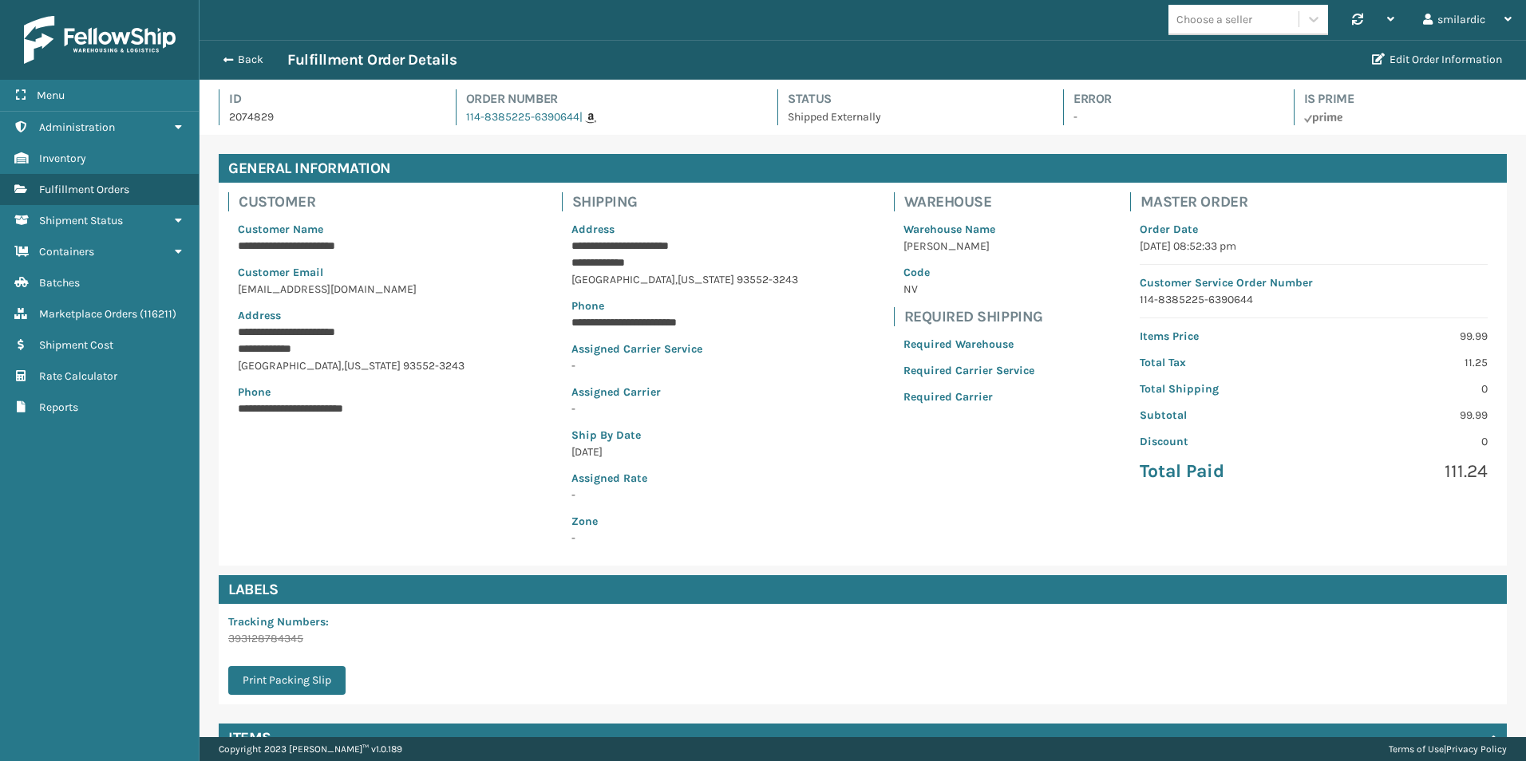
click at [268, 117] on p "2074829" at bounding box center [328, 117] width 198 height 17
copy p "2074829"
click at [315, 118] on p "2074829" at bounding box center [328, 117] width 198 height 17
drag, startPoint x: 281, startPoint y: 120, endPoint x: 231, endPoint y: 124, distance: 50.4
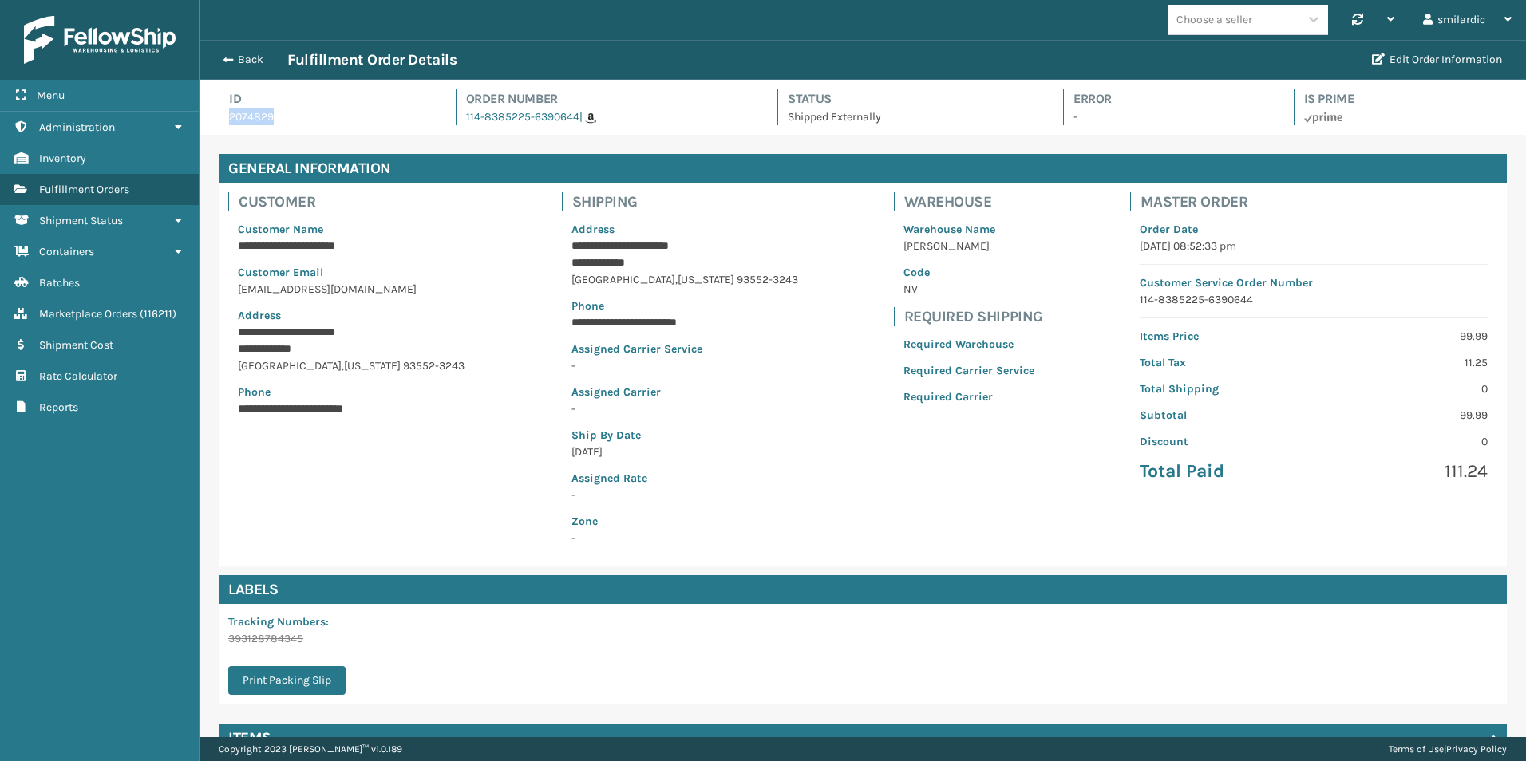
click at [231, 124] on p "2074829" at bounding box center [328, 117] width 198 height 17
copy p "2074829"
drag, startPoint x: 459, startPoint y: 118, endPoint x: 575, endPoint y: 124, distance: 115.9
click at [575, 124] on div "Order Number 114-8385225-6390644 |" at bounding box center [603, 107] width 294 height 36
copy link "114-8385225-6390644"
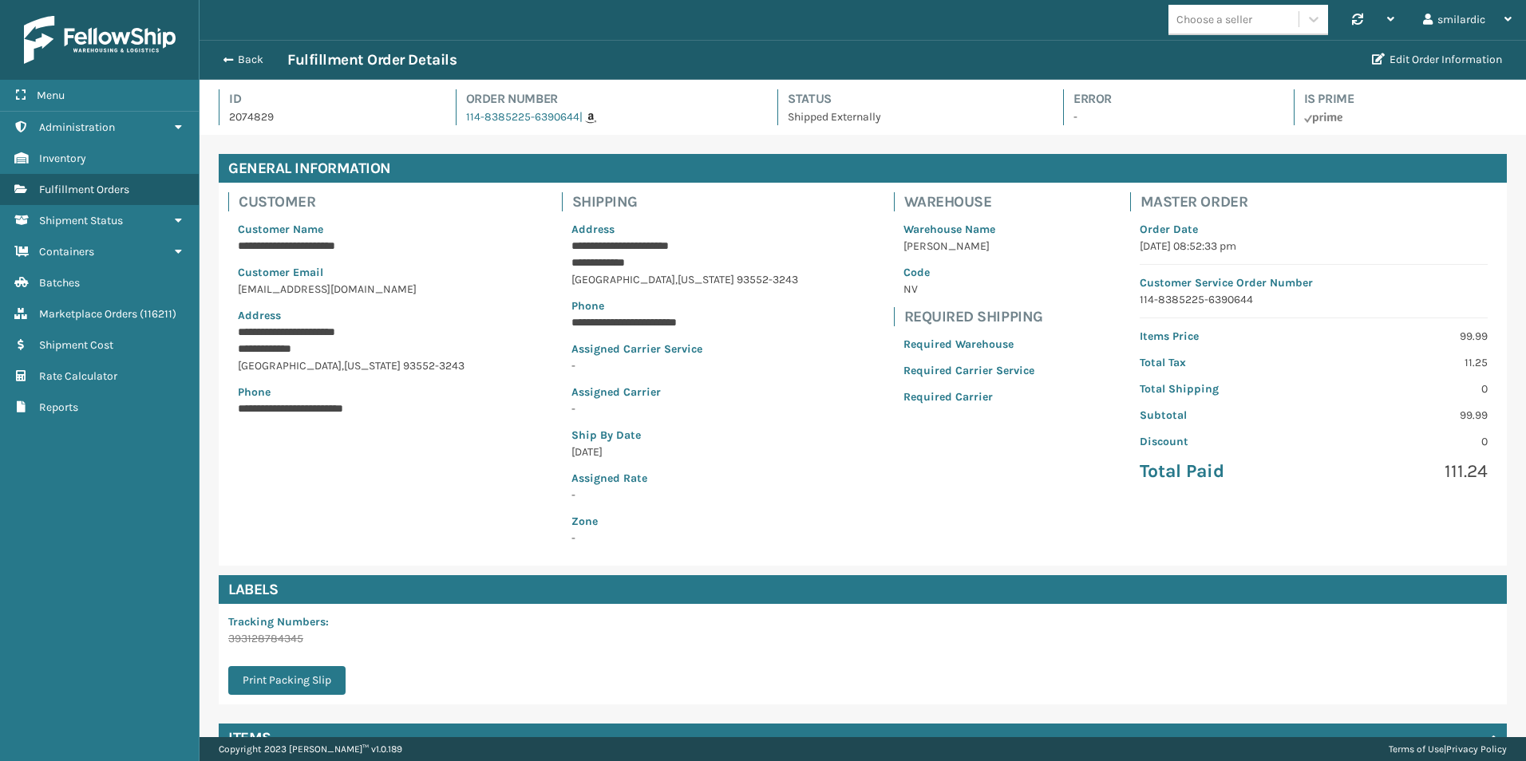
drag, startPoint x: 461, startPoint y: 122, endPoint x: 571, endPoint y: 120, distance: 110.1
click at [571, 120] on div "Order Number 114-8385225-6390644 |" at bounding box center [603, 107] width 294 height 36
copy link "114-8385225-6390644"
